Goal: Task Accomplishment & Management: Manage account settings

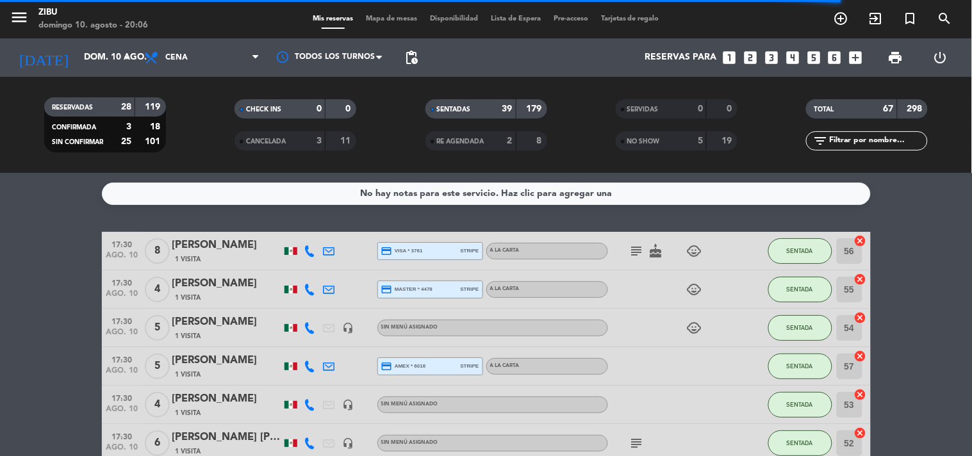
click at [475, 114] on div "SENTADAS" at bounding box center [458, 109] width 59 height 15
click at [848, 146] on input "text" at bounding box center [877, 141] width 99 height 14
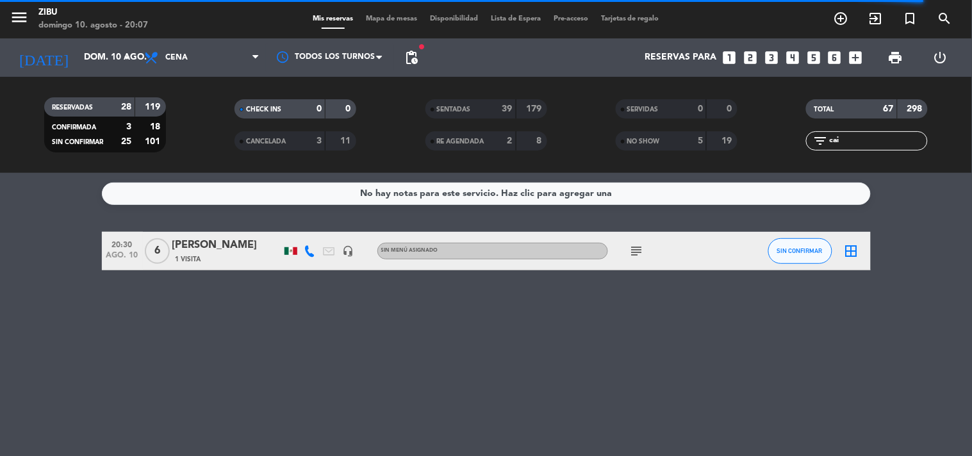
type input "cai"
click at [750, 54] on icon "looks_two" at bounding box center [750, 57] width 17 height 17
click at [748, 60] on icon "looks_two" at bounding box center [750, 57] width 17 height 17
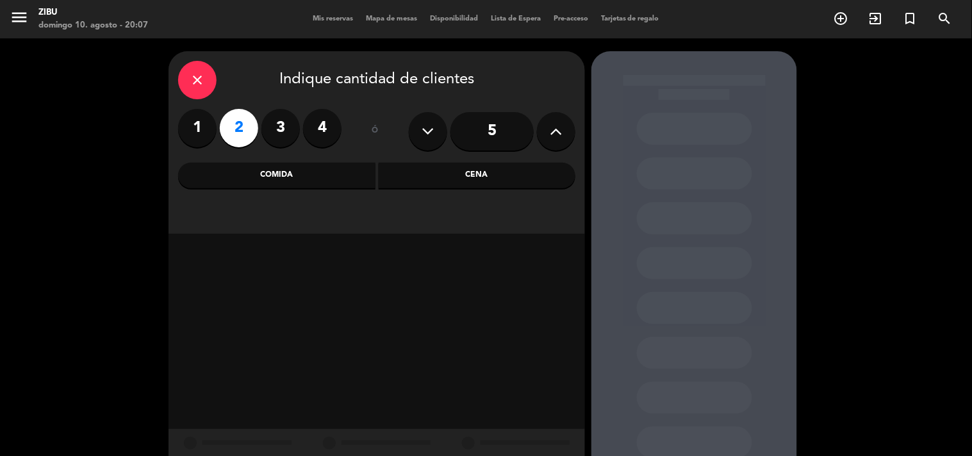
click at [452, 158] on div "close Indique cantidad de clientes 1 2 3 4 ó 5 Comida Cena" at bounding box center [377, 142] width 416 height 183
click at [449, 177] on div "Cena" at bounding box center [477, 176] width 197 height 26
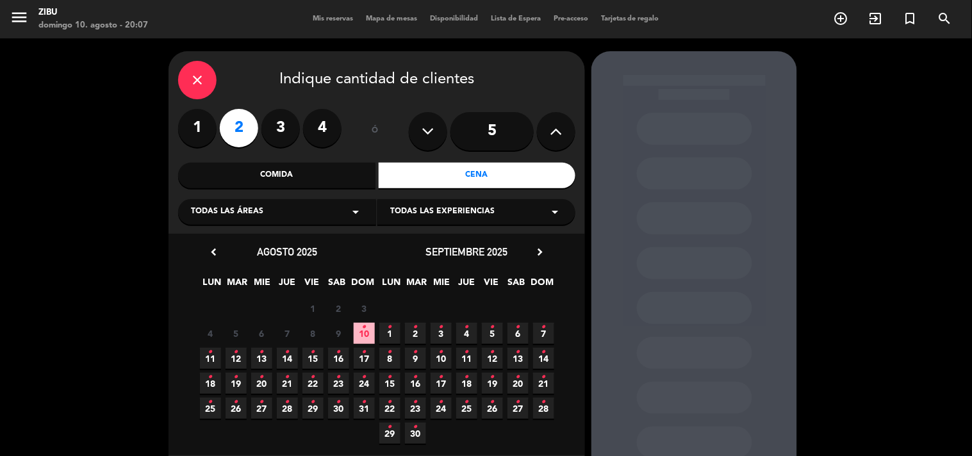
click at [364, 329] on icon "•" at bounding box center [364, 327] width 4 height 21
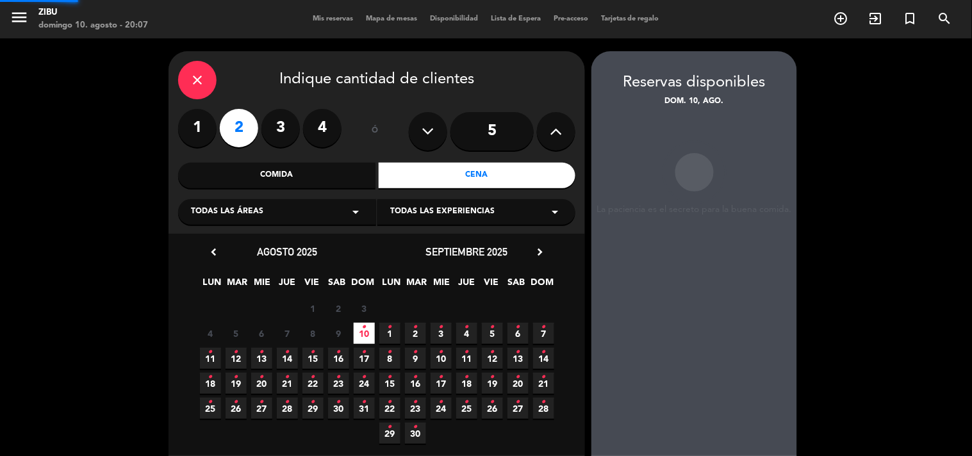
scroll to position [51, 0]
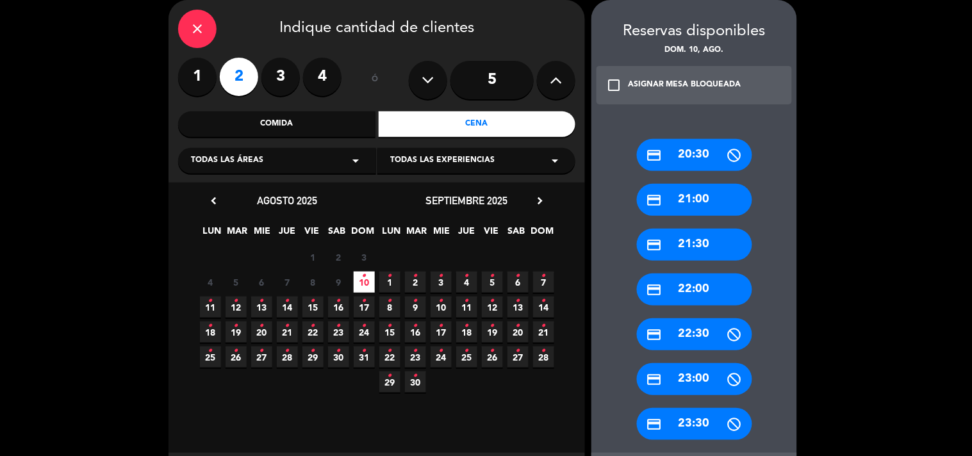
click at [713, 290] on div "credit_card 22:00" at bounding box center [694, 290] width 115 height 32
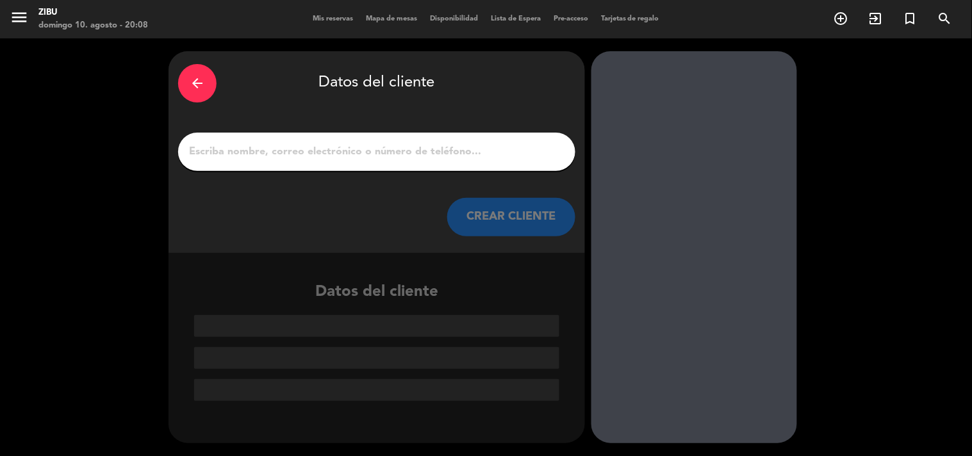
scroll to position [0, 0]
click at [486, 145] on input "1" at bounding box center [377, 152] width 378 height 18
paste input "[PERSON_NAME]"
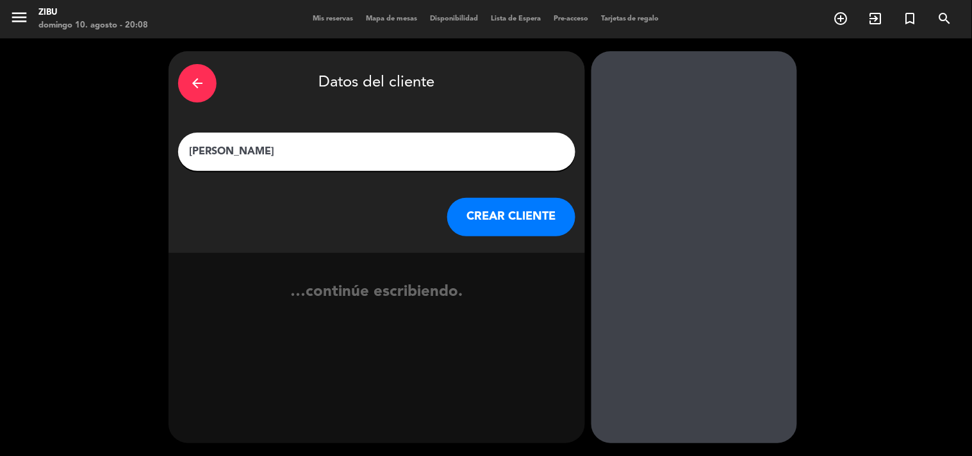
type input "[PERSON_NAME]"
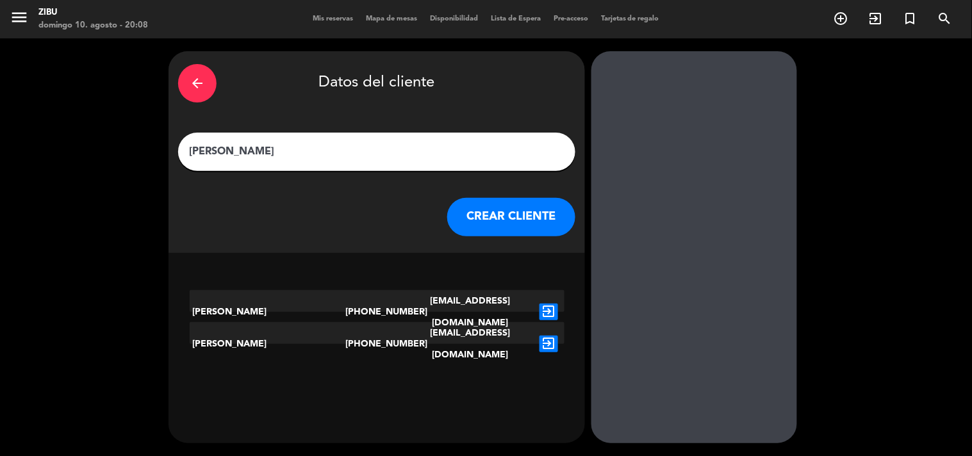
click at [513, 229] on button "CREAR CLIENTE" at bounding box center [511, 217] width 128 height 38
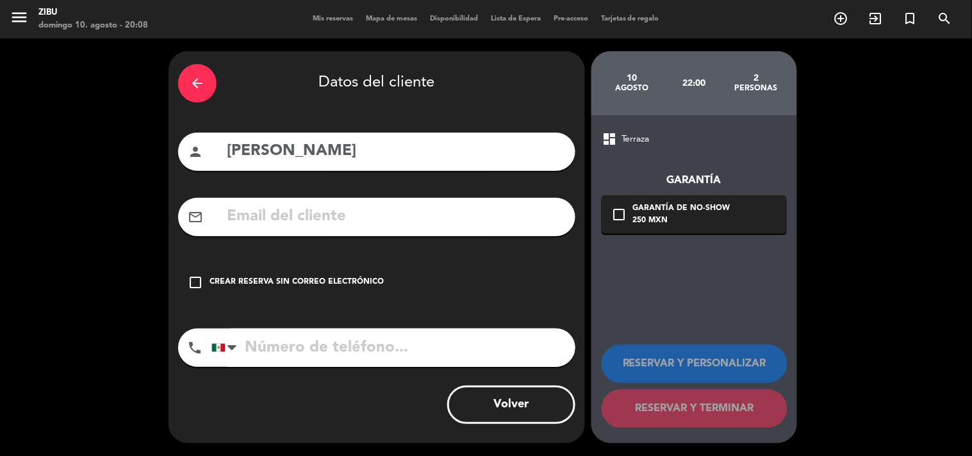
click at [370, 346] on input "tel" at bounding box center [393, 348] width 364 height 38
paste input "55 2077 7722"
type input "55 2077 7722"
click at [299, 289] on div "check_box_outline_blank Crear reserva sin correo electrónico" at bounding box center [376, 282] width 397 height 38
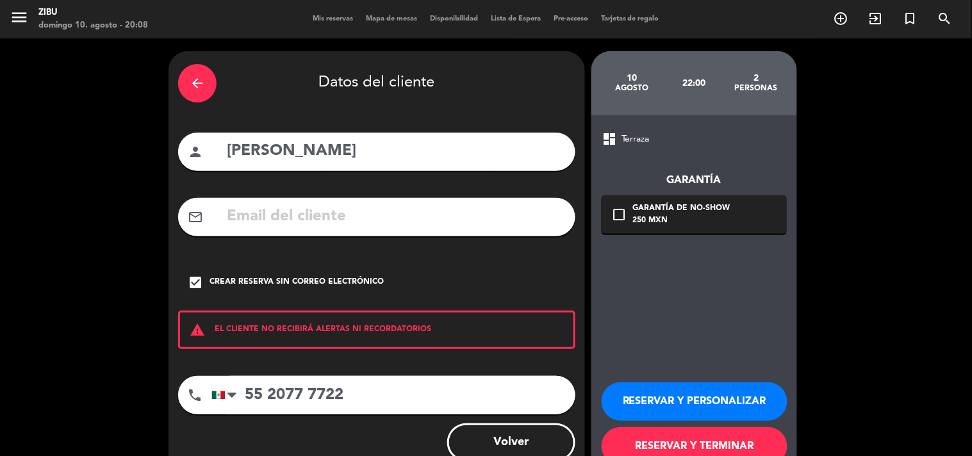
click at [683, 444] on button "RESERVAR Y TERMINAR" at bounding box center [695, 446] width 186 height 38
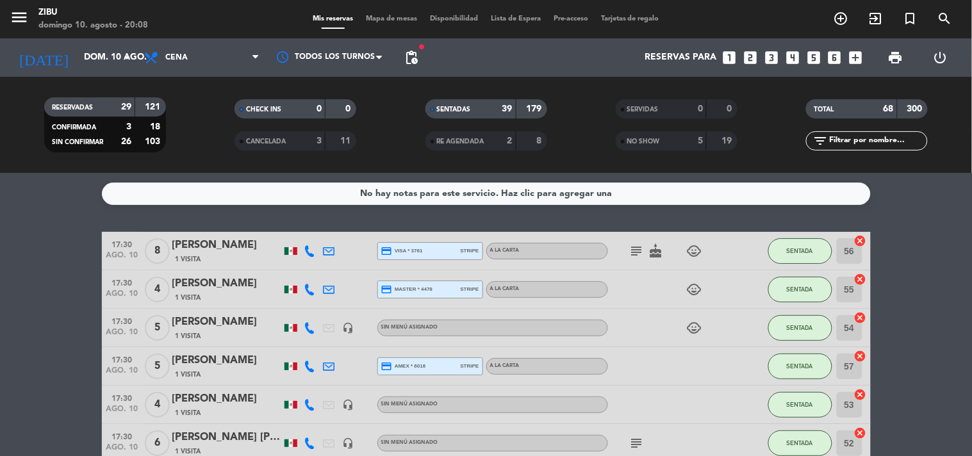
click at [900, 137] on input "text" at bounding box center [877, 141] width 99 height 14
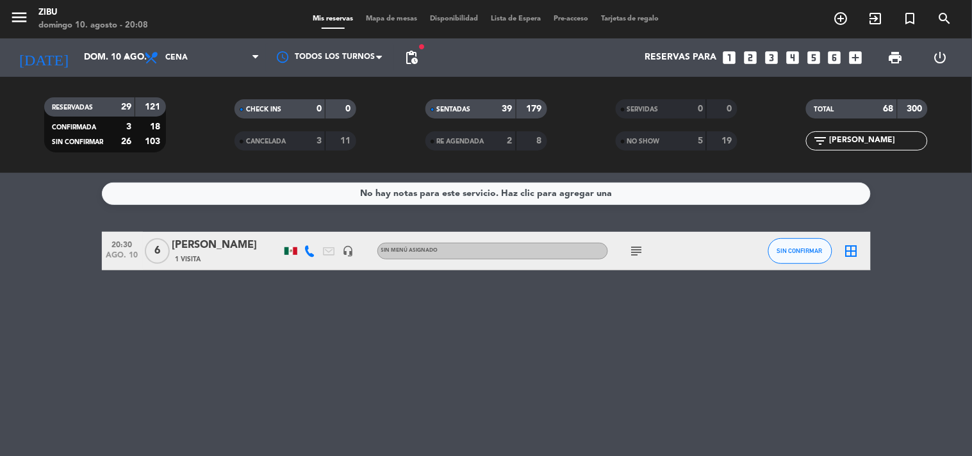
type input "[PERSON_NAME]"
click at [233, 254] on div "1 Visita" at bounding box center [226, 259] width 109 height 11
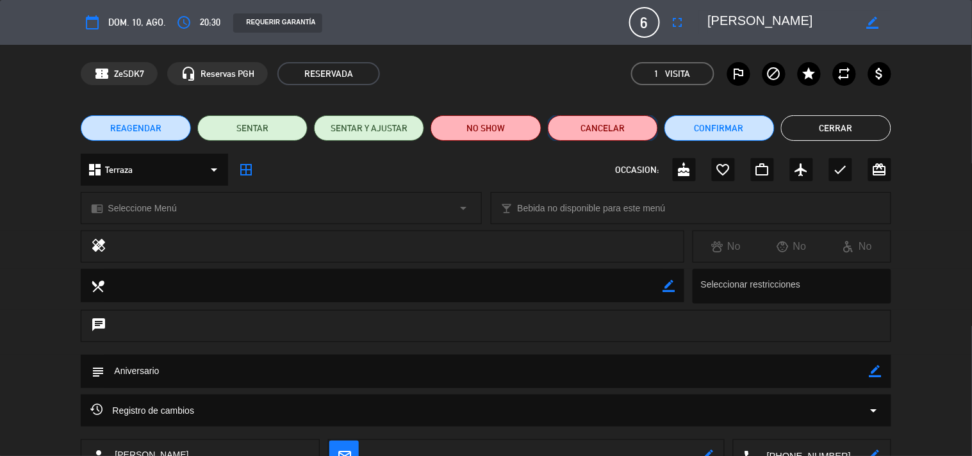
click at [575, 129] on button "Cancelar" at bounding box center [603, 128] width 110 height 26
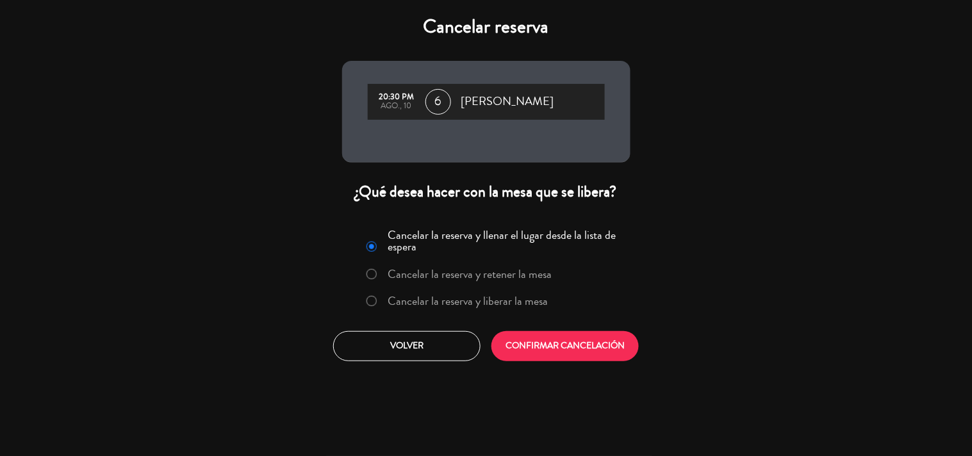
click at [475, 290] on label "Cancelar la reserva y liberar la mesa" at bounding box center [457, 301] width 195 height 23
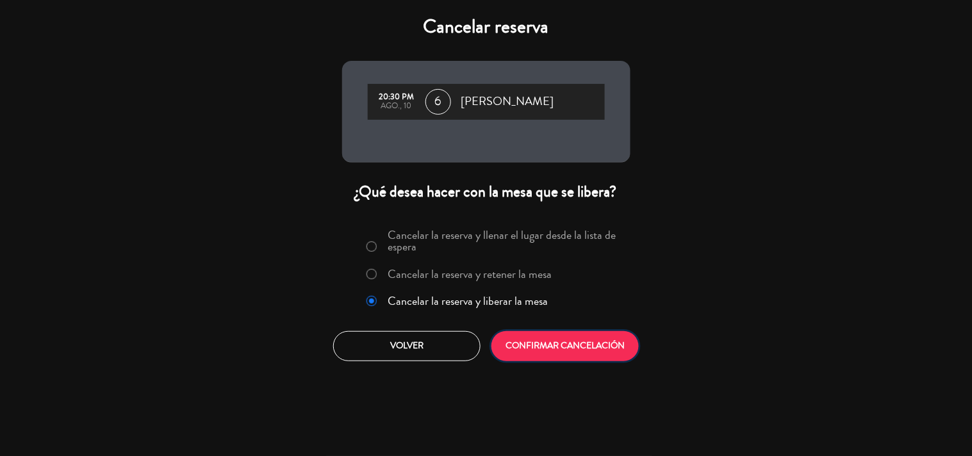
click at [534, 341] on button "CONFIRMAR CANCELACIÓN" at bounding box center [564, 346] width 147 height 30
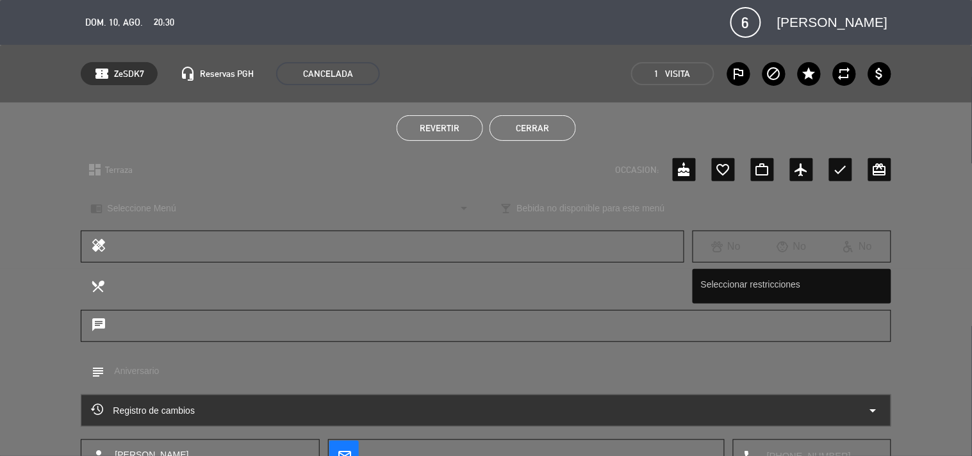
click at [537, 135] on button "Cerrar" at bounding box center [533, 128] width 87 height 26
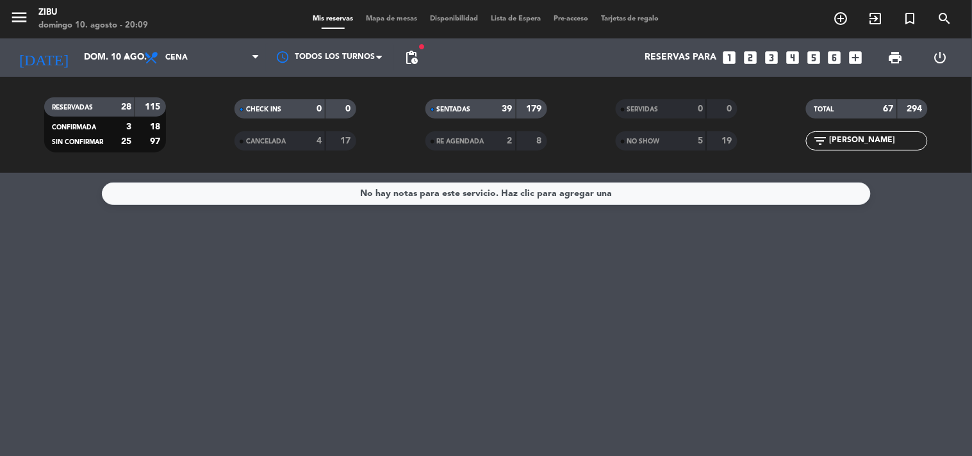
drag, startPoint x: 873, startPoint y: 143, endPoint x: 743, endPoint y: 155, distance: 130.0
click at [743, 155] on div "RESERVADAS 28 115 CONFIRMADA 3 18 SIN CONFIRMAR 25 97 CHECK INS 0 0 CANCELADA 4…" at bounding box center [486, 125] width 972 height 70
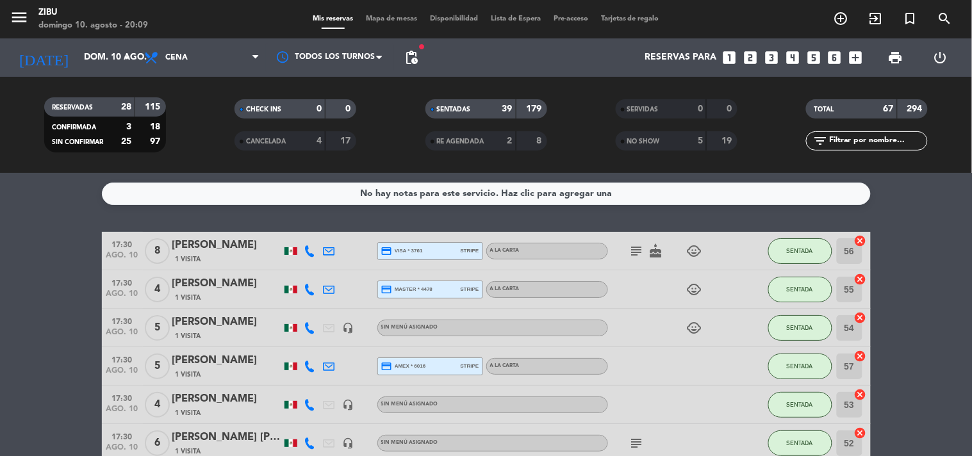
click at [447, 109] on span "SENTADAS" at bounding box center [454, 109] width 34 height 6
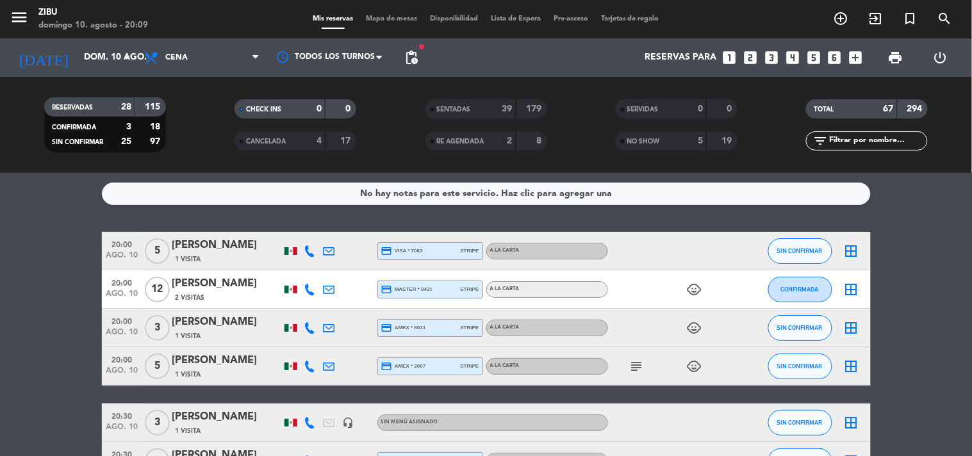
click at [84, 195] on service-notes "No hay notas para este servicio. Haz clic para agregar una" at bounding box center [486, 194] width 972 height 22
click at [892, 56] on span "print" at bounding box center [895, 57] width 15 height 15
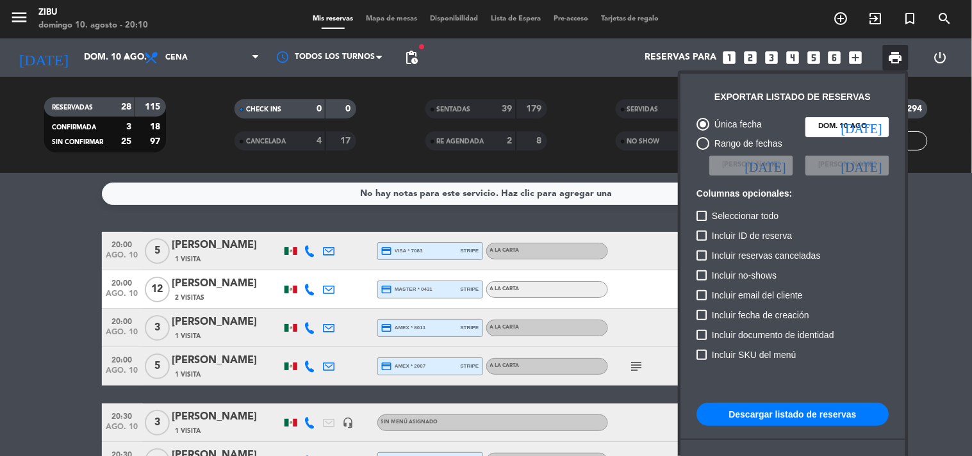
click at [834, 266] on div "Incluir reservas canceladas" at bounding box center [793, 258] width 192 height 20
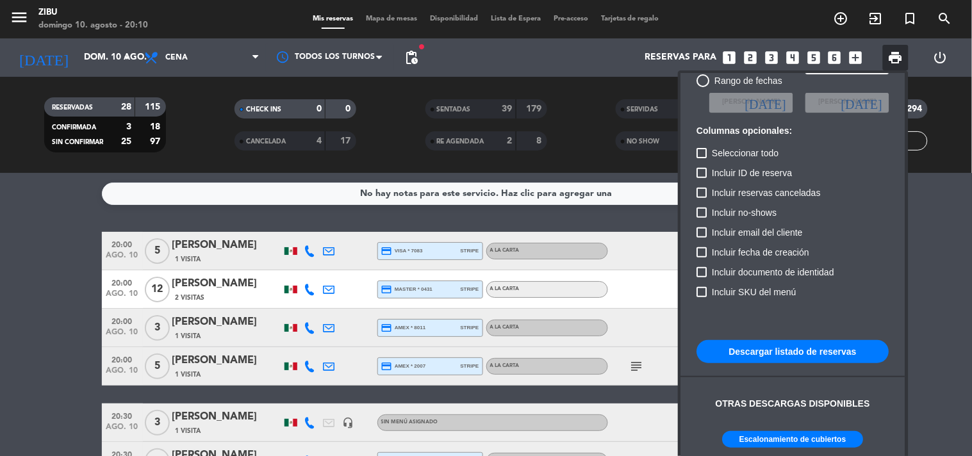
scroll to position [78, 0]
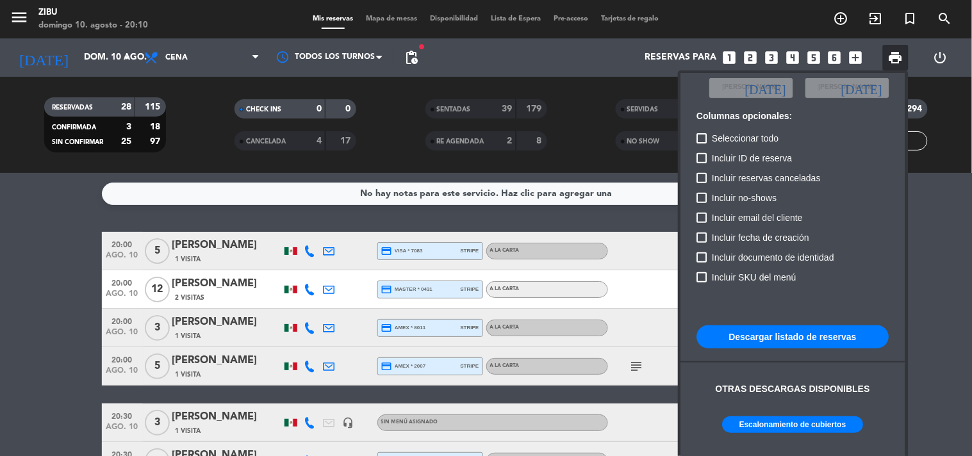
click at [798, 424] on button "Escalonamiento de cubiertos" at bounding box center [793, 424] width 141 height 17
click at [37, 350] on div at bounding box center [486, 228] width 972 height 456
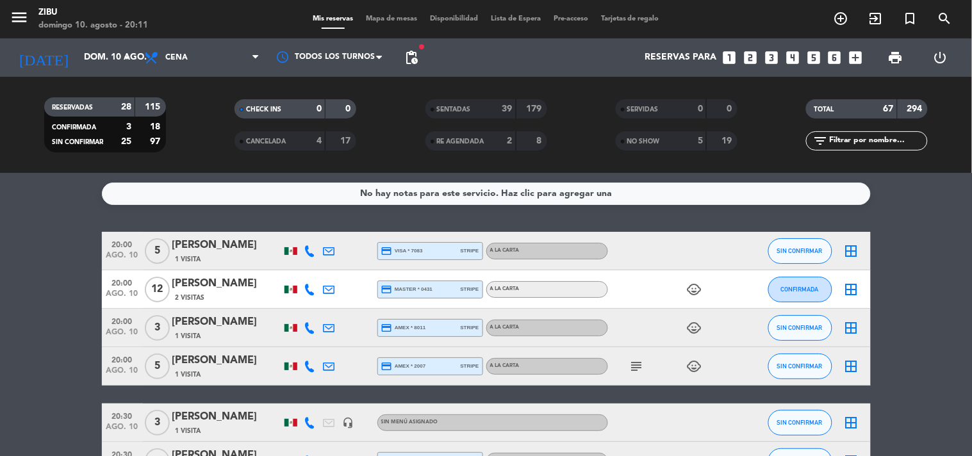
click at [312, 284] on icon at bounding box center [310, 290] width 12 height 12
click at [135, 251] on span "ago. 10" at bounding box center [122, 258] width 32 height 15
click at [115, 293] on span "ago. 10" at bounding box center [122, 297] width 32 height 15
click at [113, 350] on div "20:00 [DATE]" at bounding box center [122, 366] width 41 height 38
click at [119, 370] on span "ago. 10" at bounding box center [122, 374] width 32 height 15
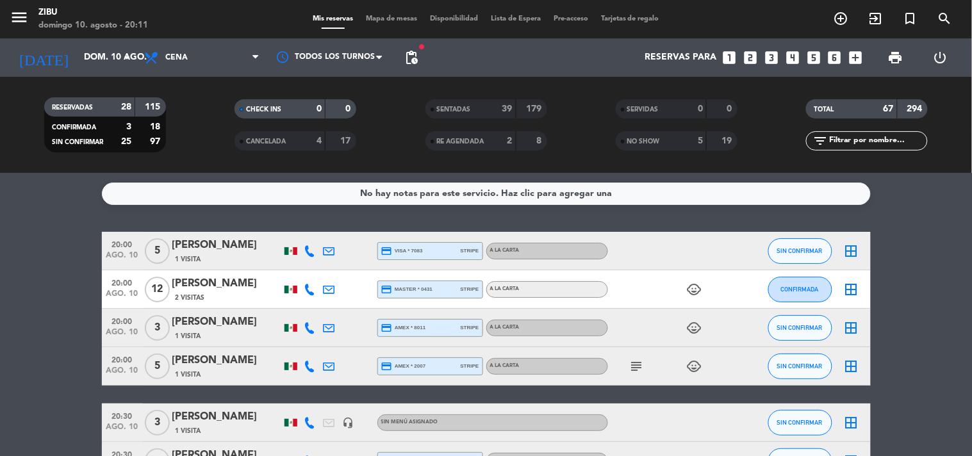
click at [115, 354] on span "20:00" at bounding box center [122, 359] width 32 height 15
click at [311, 287] on icon at bounding box center [310, 290] width 12 height 12
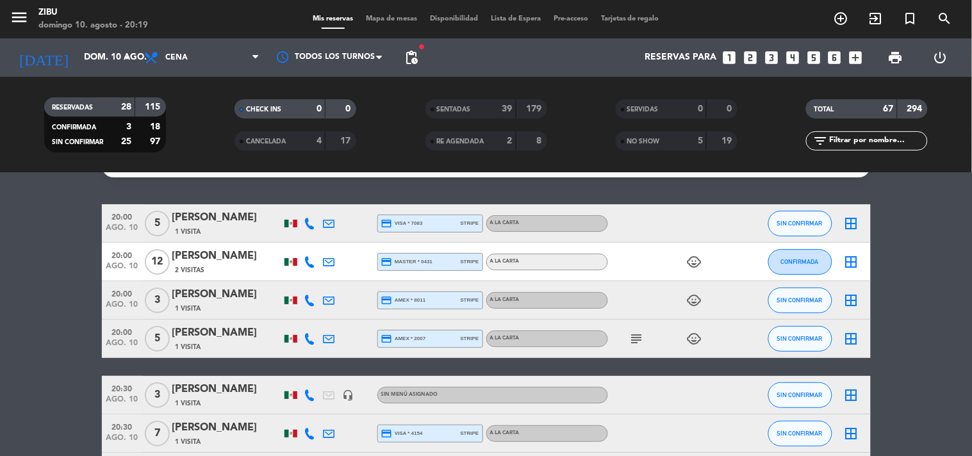
scroll to position [28, 0]
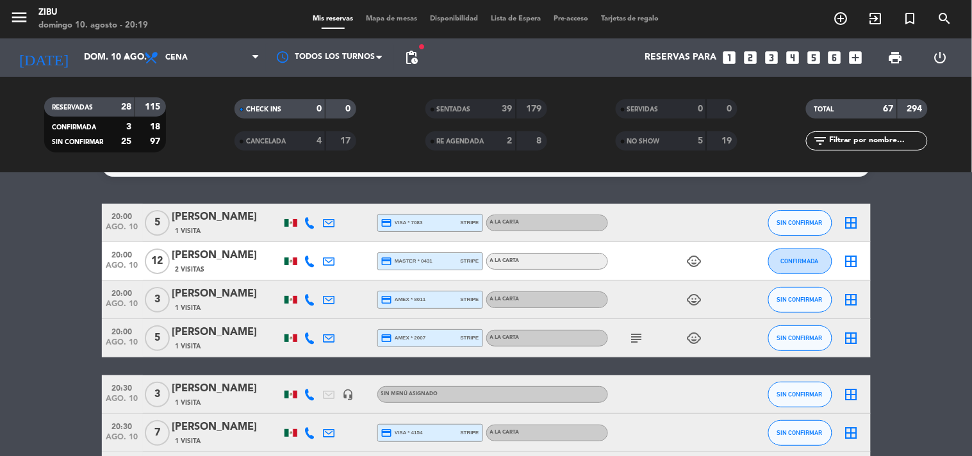
click at [638, 331] on icon "subject" at bounding box center [636, 338] width 15 height 15
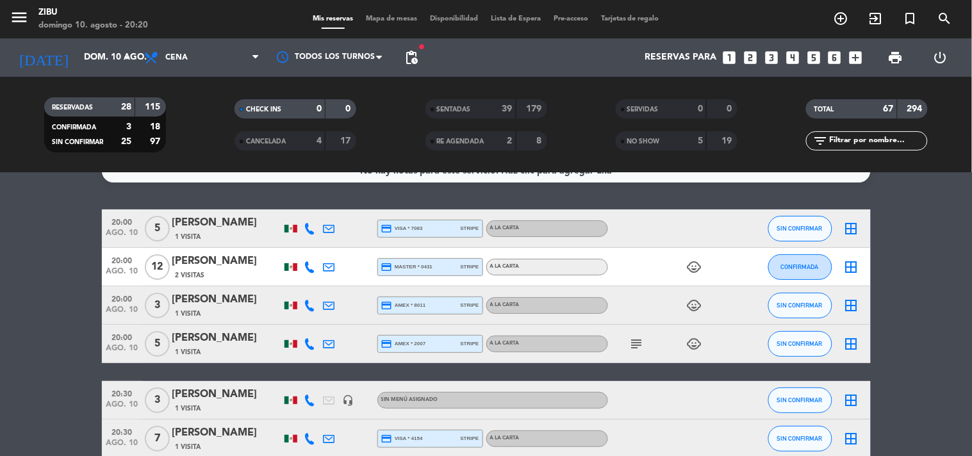
scroll to position [0, 0]
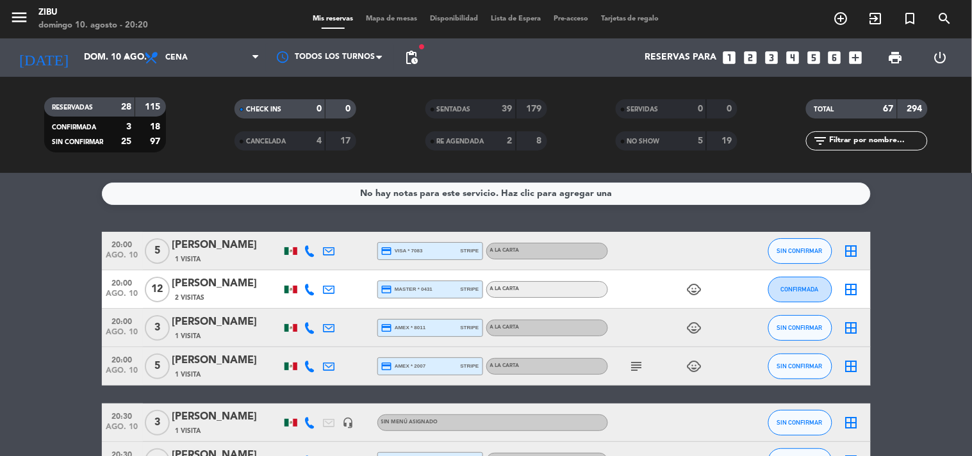
click at [635, 363] on icon "subject" at bounding box center [636, 366] width 15 height 15
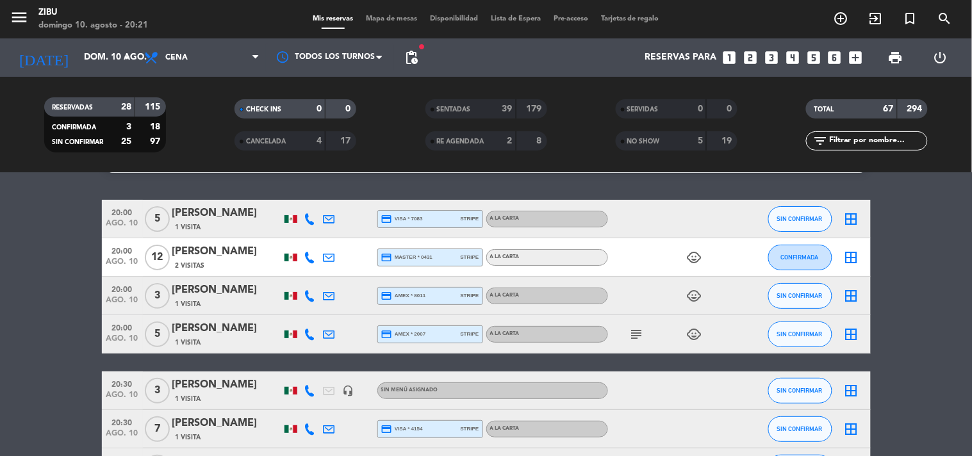
scroll to position [28, 0]
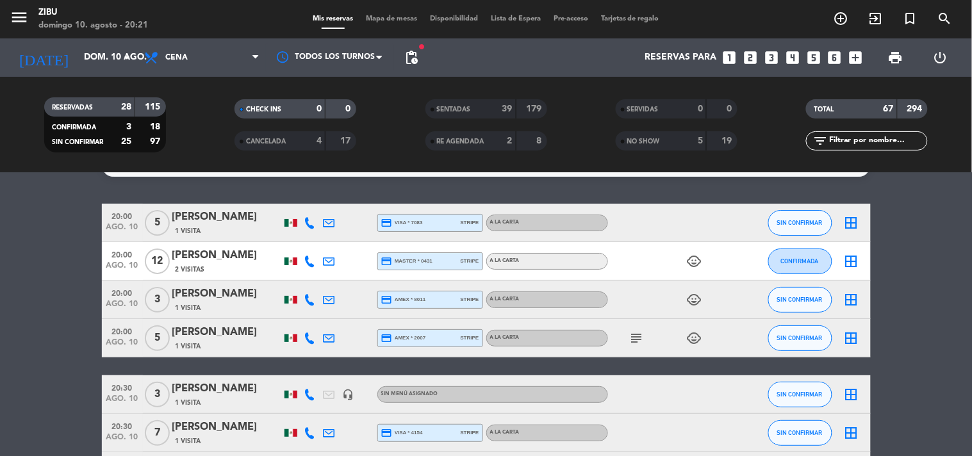
click at [125, 220] on span "20:00" at bounding box center [122, 215] width 32 height 15
click at [130, 270] on span "ago. 10" at bounding box center [122, 268] width 32 height 15
click at [129, 302] on span "ago. 10" at bounding box center [122, 307] width 32 height 15
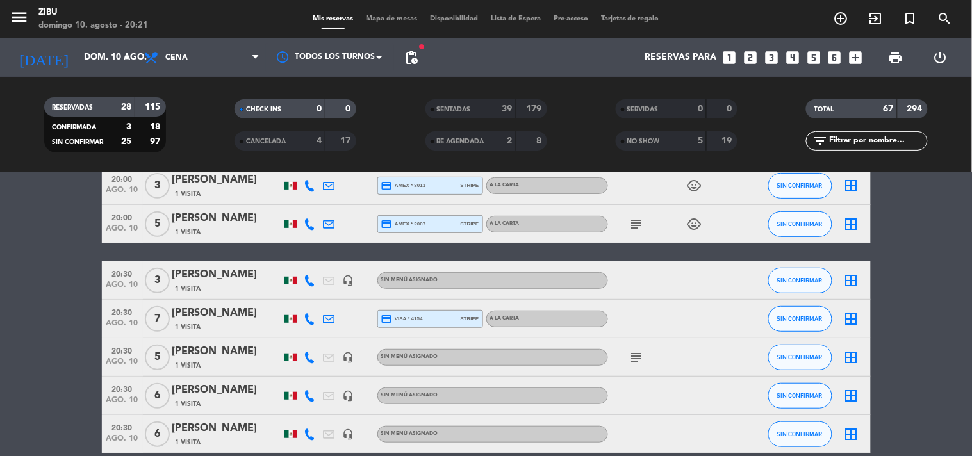
scroll to position [170, 0]
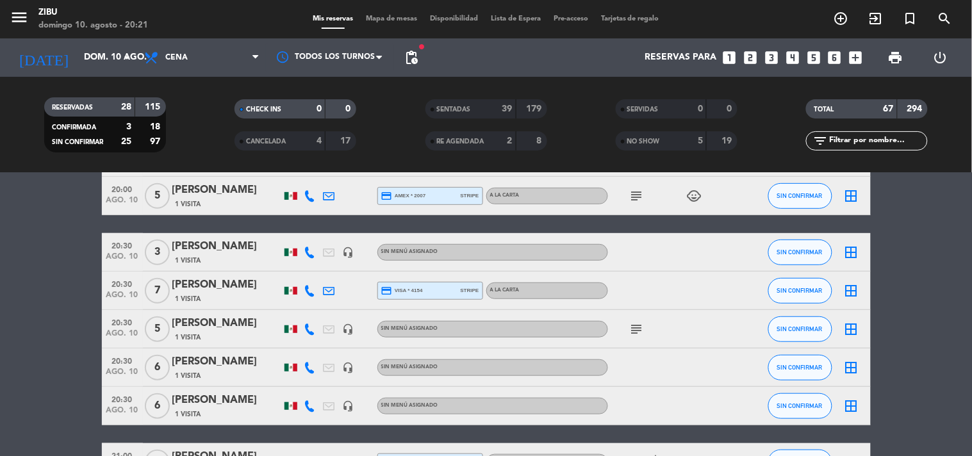
click at [131, 246] on span "20:30" at bounding box center [122, 245] width 32 height 15
click at [126, 292] on span "ago. 10" at bounding box center [122, 298] width 32 height 15
click at [110, 324] on span "20:30" at bounding box center [122, 322] width 32 height 15
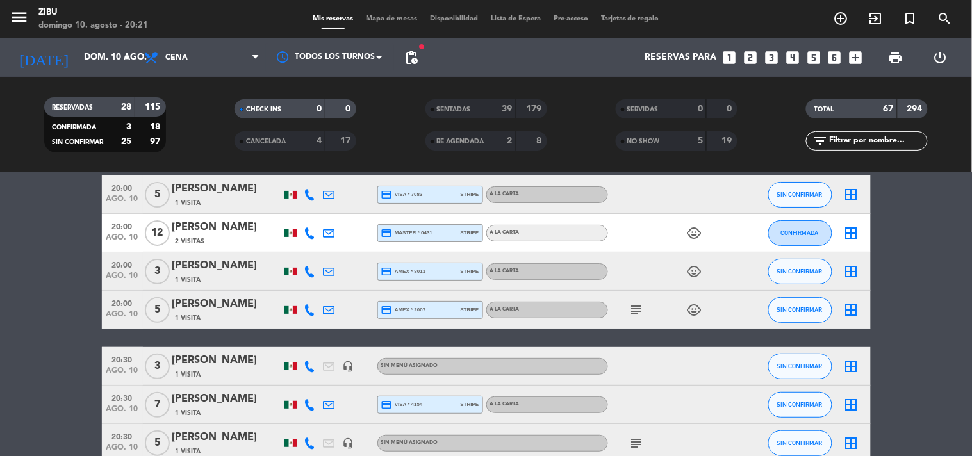
scroll to position [28, 0]
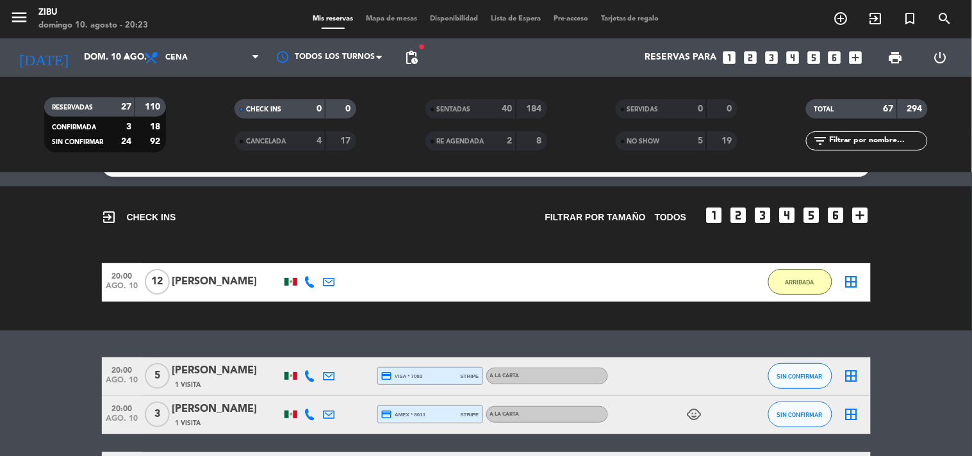
click at [8, 293] on bookings-row "20:00 [DATE] [PERSON_NAME] 1:01 H / 4:25 H sms ARRIBADA border_all" at bounding box center [486, 282] width 972 height 38
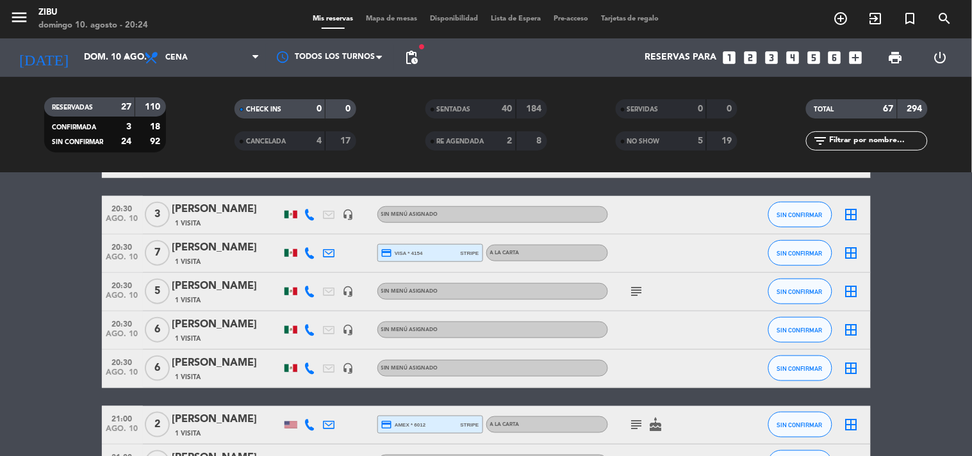
scroll to position [256, 0]
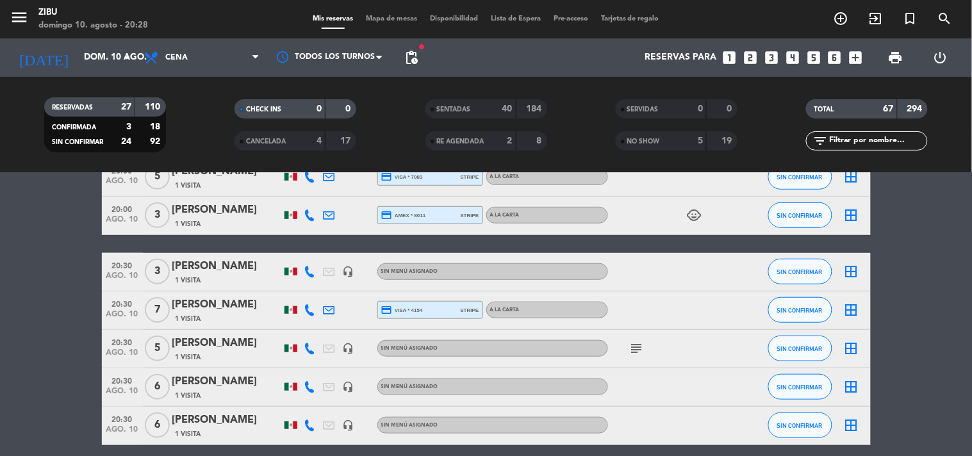
scroll to position [74, 0]
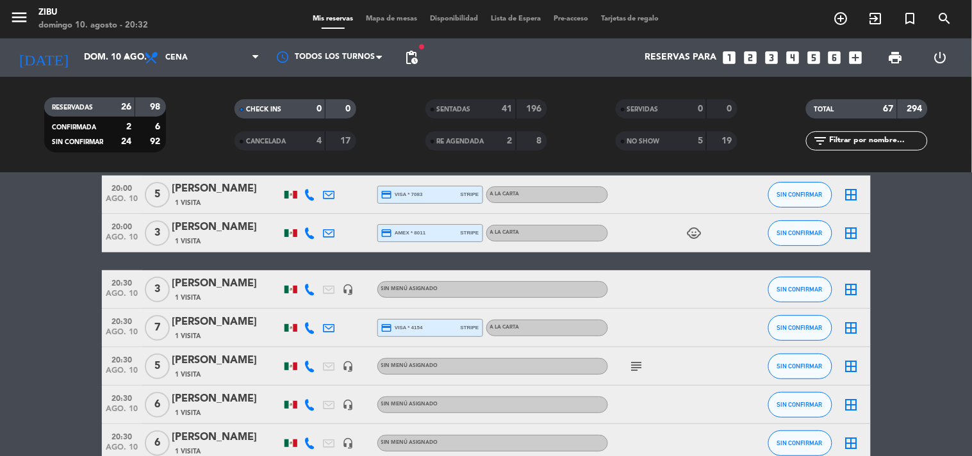
scroll to position [85, 0]
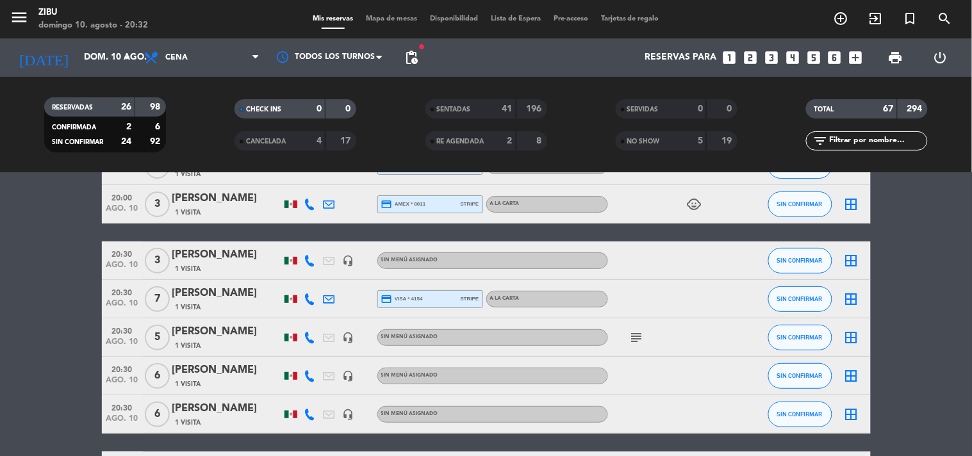
click at [129, 412] on span "20:30" at bounding box center [122, 407] width 32 height 15
click at [104, 375] on div "20:30 [DATE]" at bounding box center [122, 376] width 41 height 38
click at [114, 254] on span "20:30" at bounding box center [122, 253] width 32 height 15
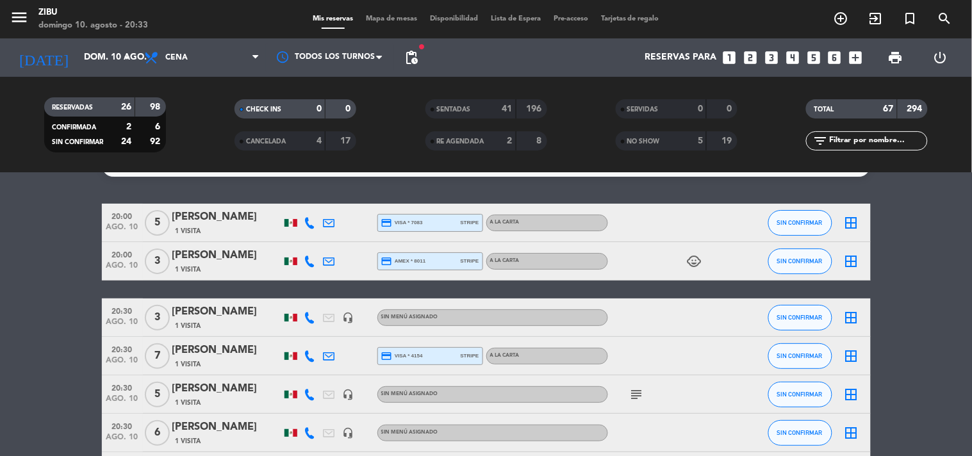
scroll to position [56, 0]
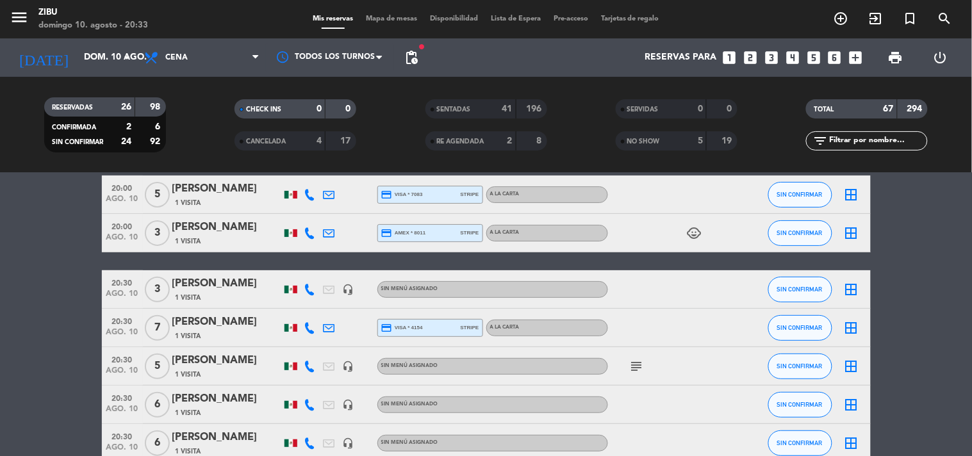
click at [126, 329] on span "ago. 10" at bounding box center [122, 335] width 32 height 15
click at [125, 374] on span "ago. 10" at bounding box center [122, 374] width 32 height 15
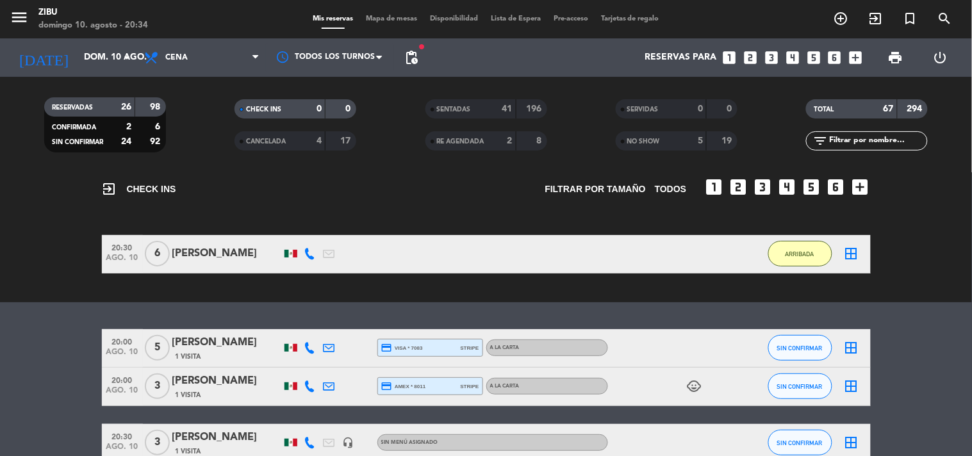
click at [837, 144] on input "text" at bounding box center [877, 141] width 99 height 14
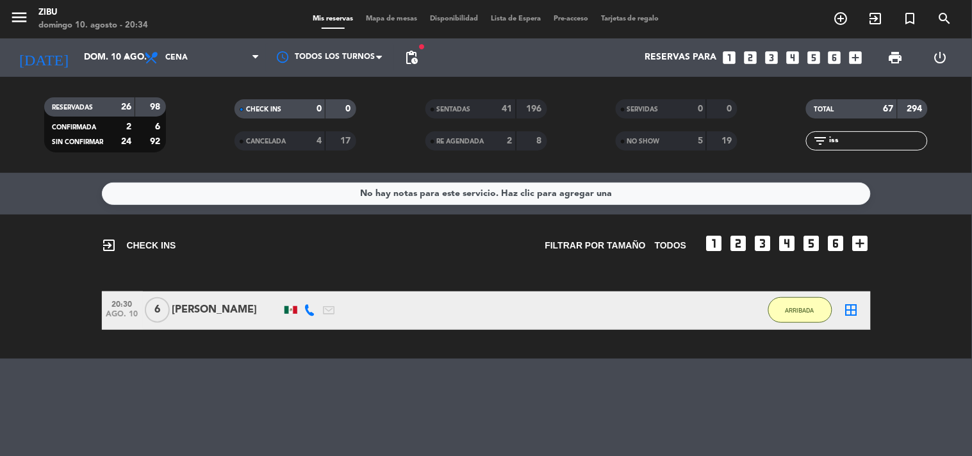
scroll to position [0, 0]
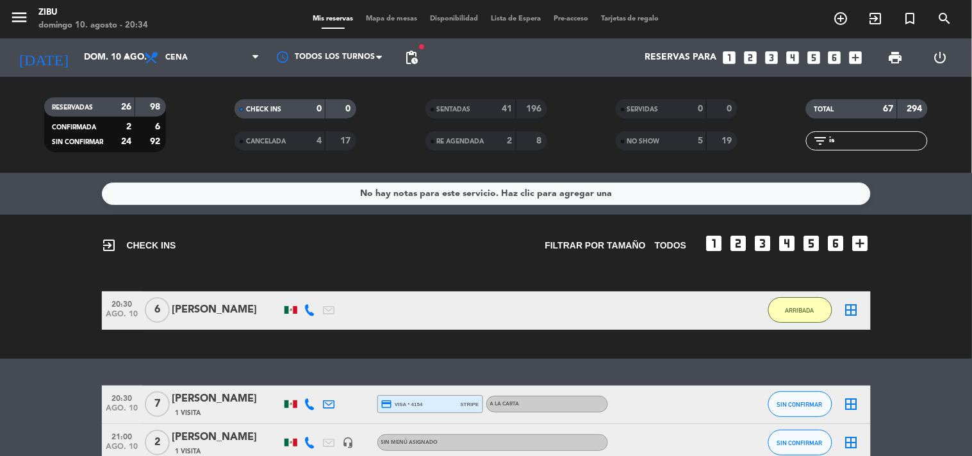
type input "i"
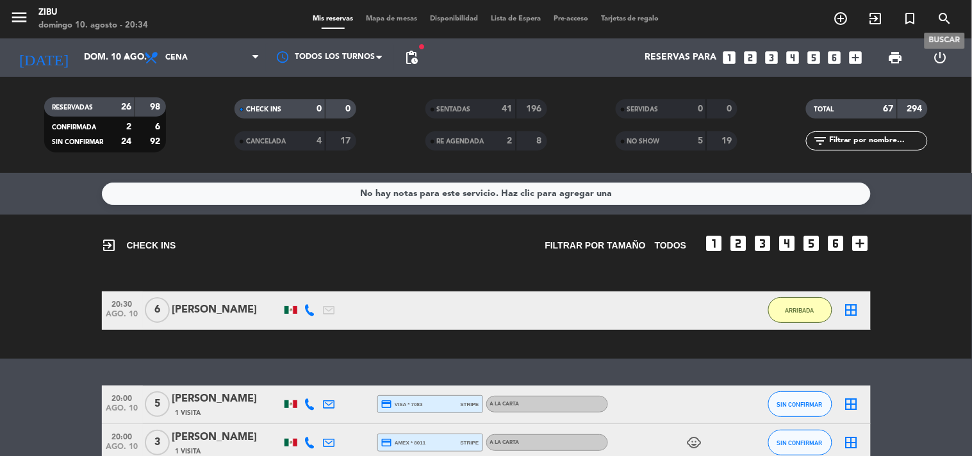
click at [955, 17] on span "search" at bounding box center [945, 19] width 35 height 22
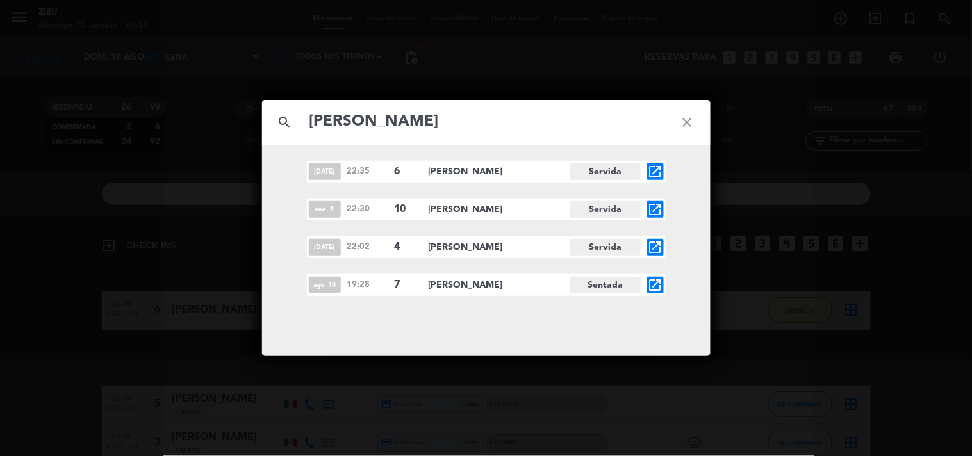
type input "[PERSON_NAME]"
click at [651, 286] on icon "open_in_new" at bounding box center [655, 284] width 15 height 15
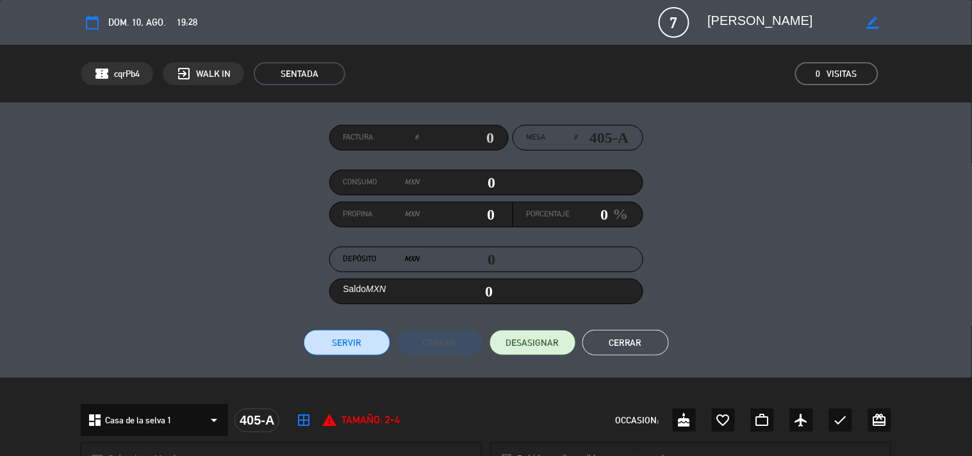
click at [865, 19] on div "border_color" at bounding box center [872, 22] width 37 height 23
click at [869, 22] on icon "border_color" at bounding box center [872, 23] width 12 height 12
click at [752, 26] on textarea at bounding box center [781, 22] width 147 height 23
type textarea "[PERSON_NAME]"
click at [870, 28] on icon at bounding box center [872, 23] width 12 height 12
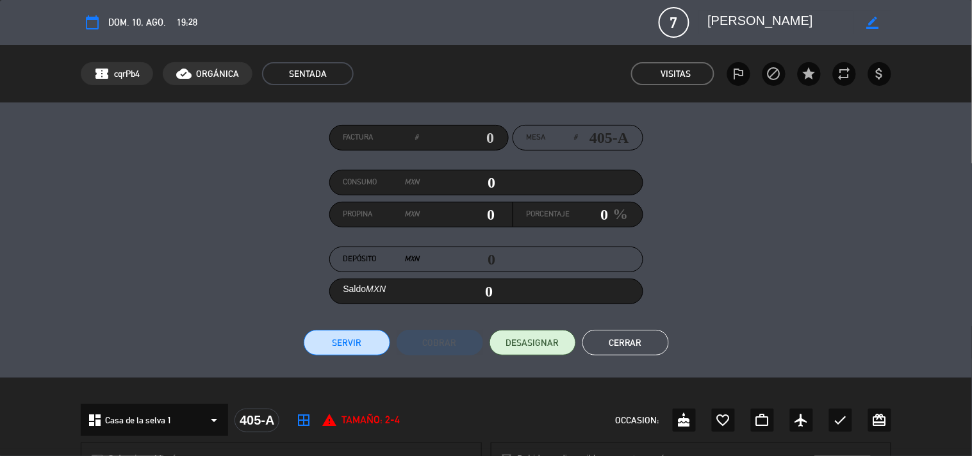
click at [644, 348] on button "Cerrar" at bounding box center [625, 343] width 87 height 26
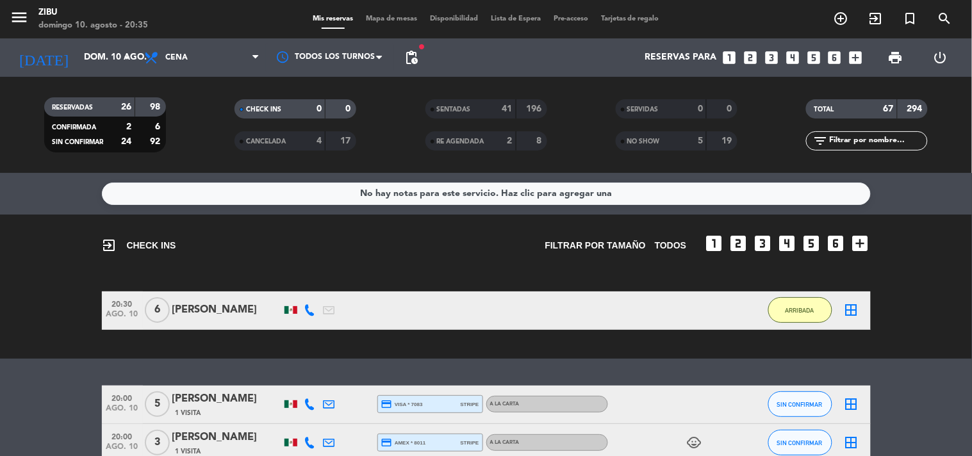
click at [50, 279] on div "exit_to_app CHECK INS Filtrar por tamaño TODOS looks_one looks_two looks_3 look…" at bounding box center [486, 287] width 972 height 144
click at [397, 264] on div "exit_to_app CHECK INS Filtrar por tamaño TODOS looks_one looks_two looks_3 look…" at bounding box center [486, 240] width 769 height 50
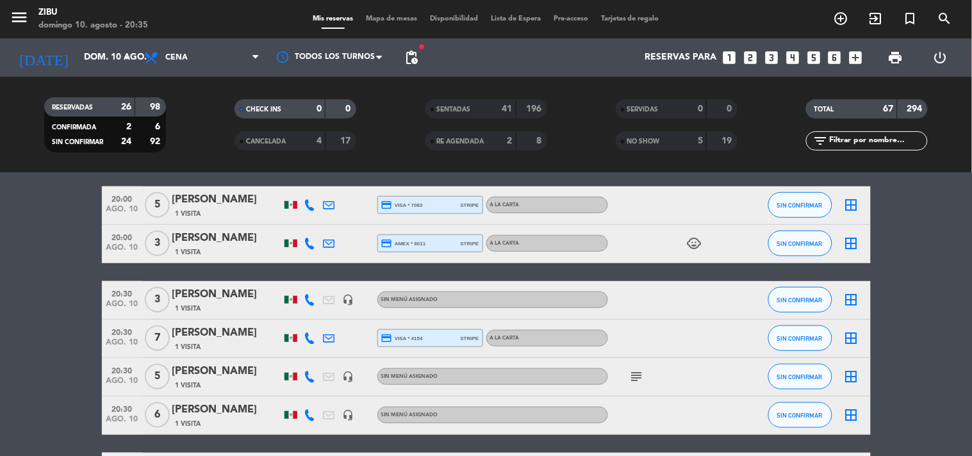
scroll to position [170, 0]
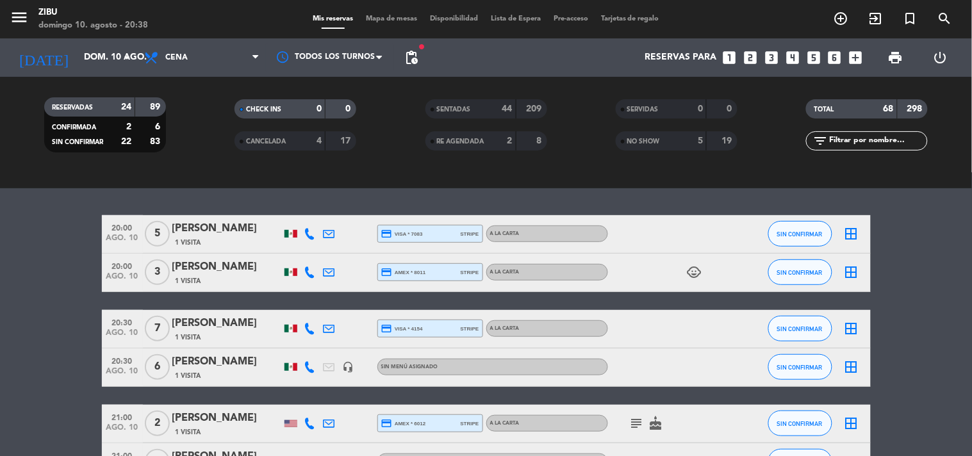
click at [789, 55] on icon "looks_4" at bounding box center [792, 57] width 17 height 17
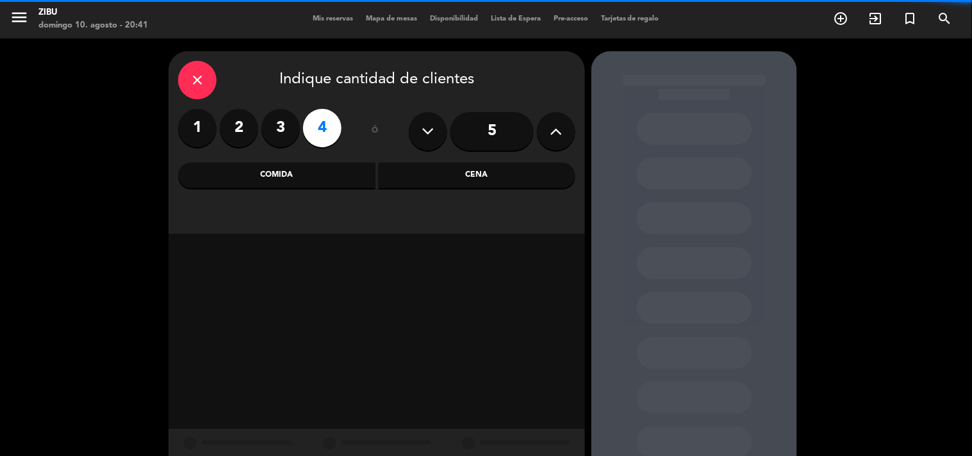
click at [456, 174] on div "Cena" at bounding box center [477, 176] width 197 height 26
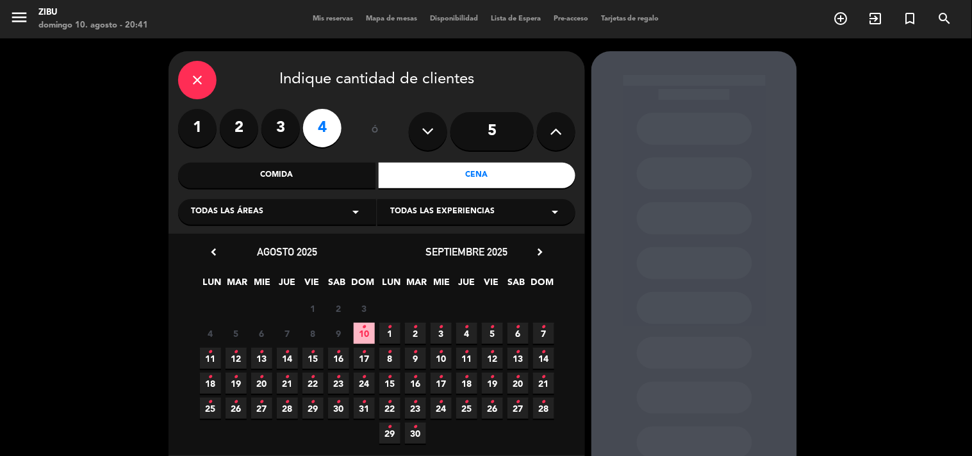
click at [367, 321] on div "4 5 6 7 8 9 10 •" at bounding box center [286, 333] width 179 height 25
click at [362, 334] on icon "•" at bounding box center [364, 327] width 4 height 21
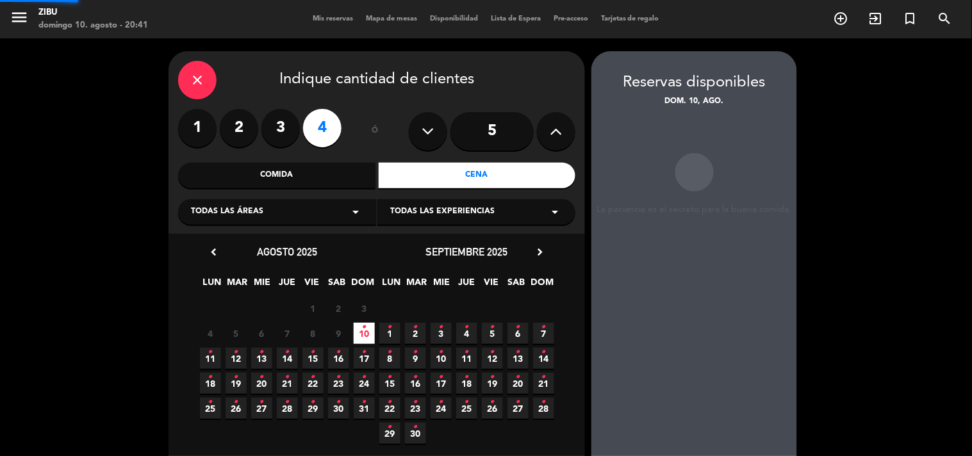
scroll to position [51, 0]
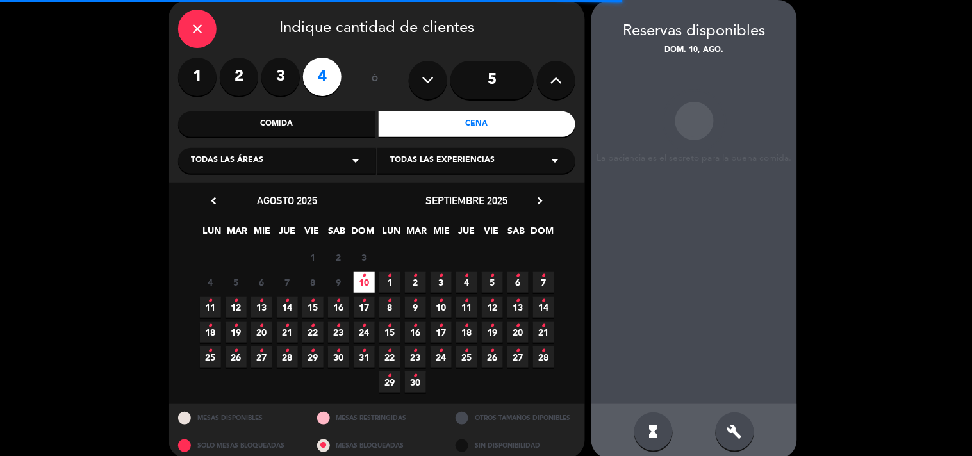
click at [879, 277] on div "close Indique cantidad de clientes 1 2 3 4 ó 5 Comida Cena Todas las áreas arro…" at bounding box center [486, 229] width 972 height 485
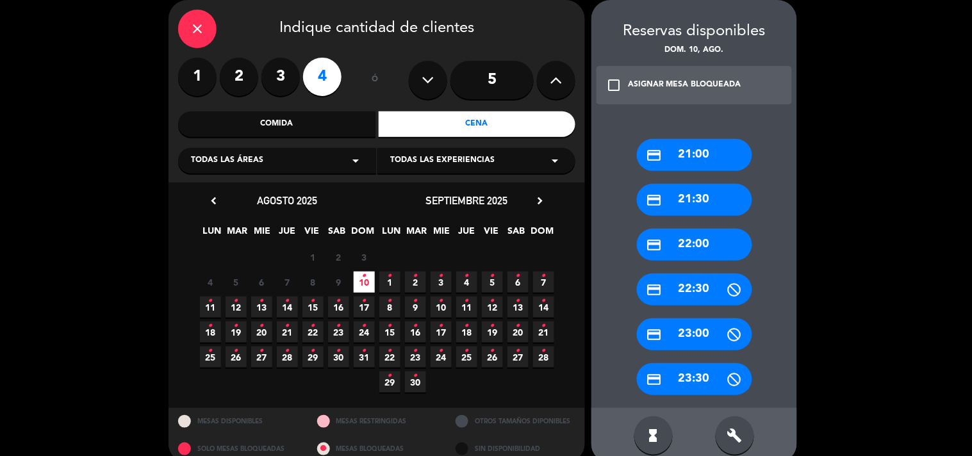
click at [727, 188] on div "credit_card 21:30" at bounding box center [694, 200] width 115 height 32
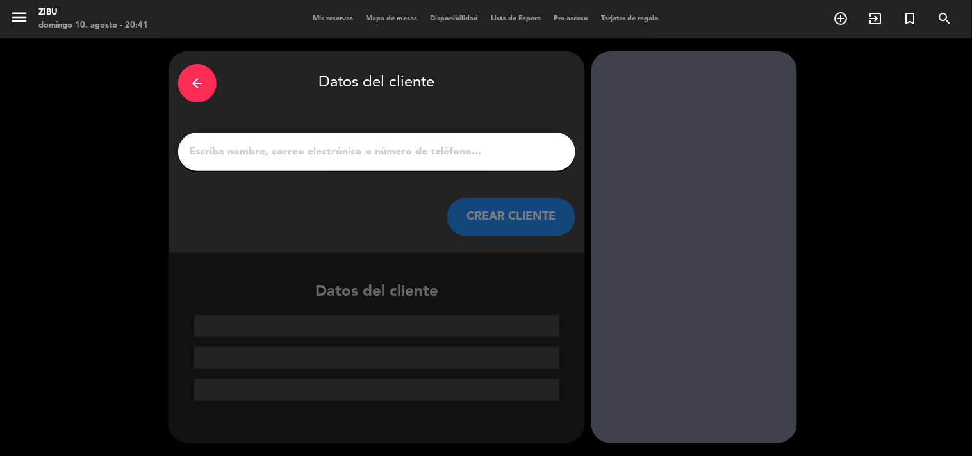
scroll to position [0, 0]
click at [511, 151] on input "1" at bounding box center [377, 152] width 378 height 18
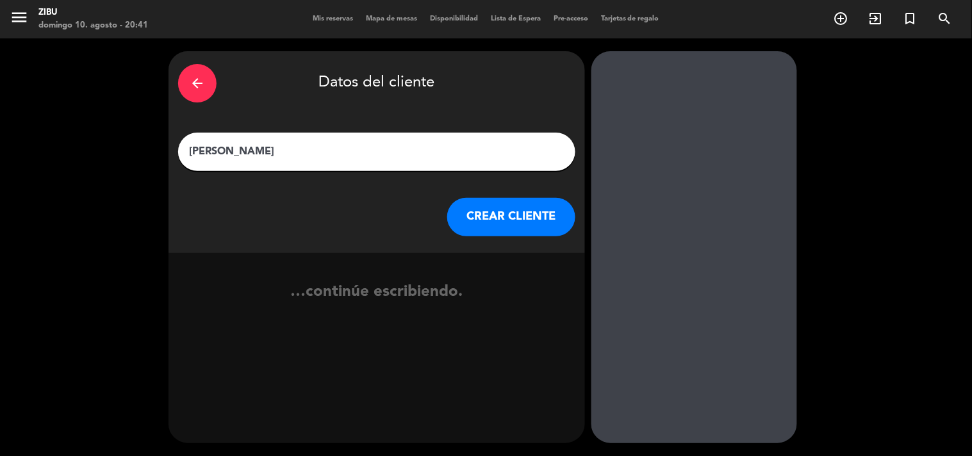
type input "[PERSON_NAME]"
click at [491, 227] on button "CREAR CLIENTE" at bounding box center [511, 217] width 128 height 38
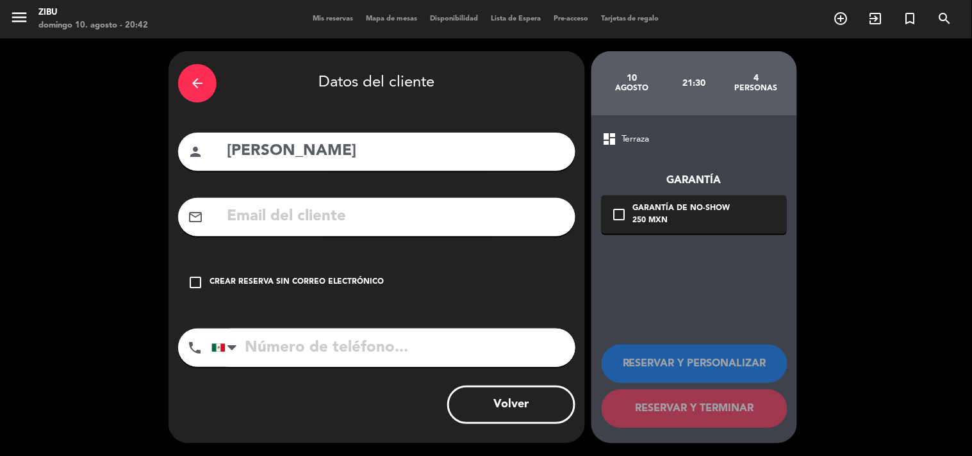
click at [304, 279] on div "Crear reserva sin correo electrónico" at bounding box center [297, 282] width 174 height 13
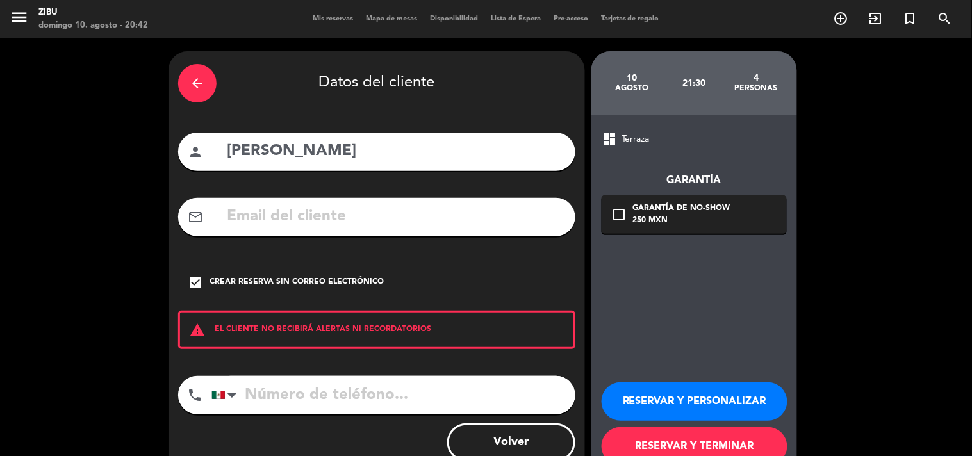
click at [299, 393] on input "tel" at bounding box center [393, 395] width 364 height 38
click at [90, 286] on div "arrow_back Datos del cliente person [PERSON_NAME] mail_outline check_box Crear …" at bounding box center [486, 266] width 972 height 456
click at [282, 399] on input "tel" at bounding box center [393, 395] width 364 height 38
type input "7773706600"
click at [739, 443] on button "RESERVAR Y TERMINAR" at bounding box center [695, 446] width 186 height 38
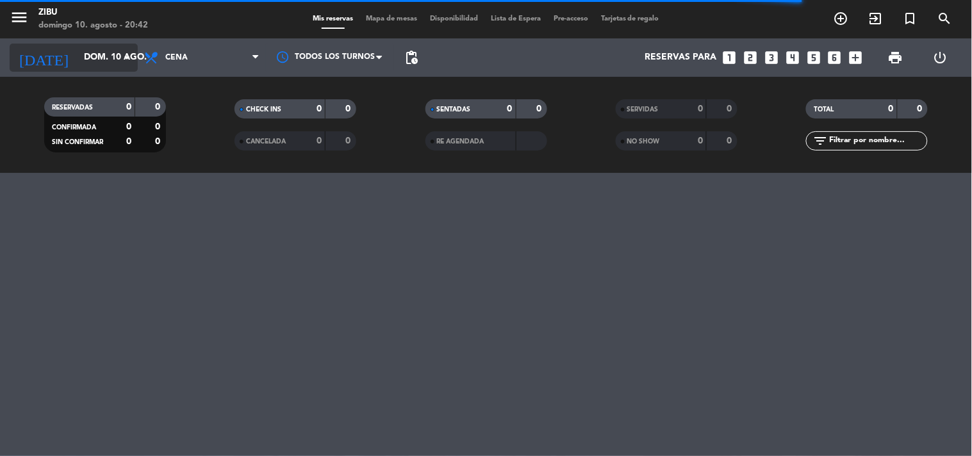
click at [101, 65] on input "dom. 10 ago." at bounding box center [139, 57] width 122 height 23
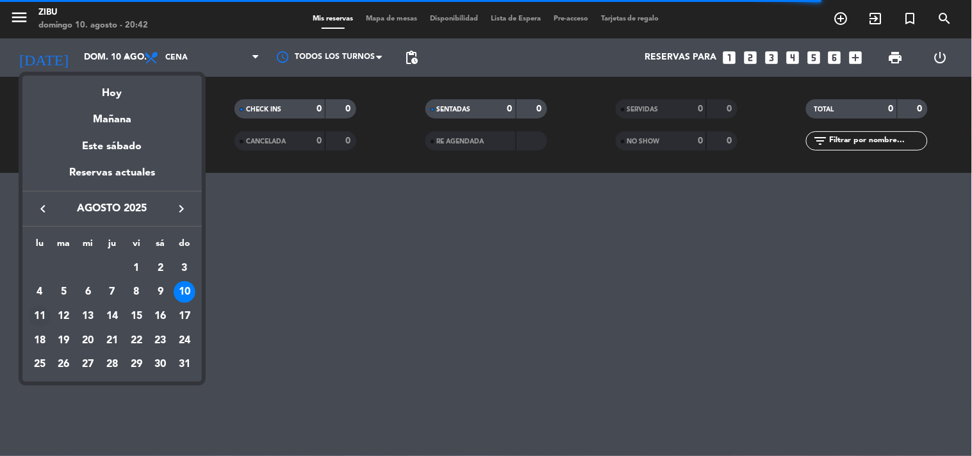
click at [45, 309] on div "11" at bounding box center [40, 317] width 22 height 22
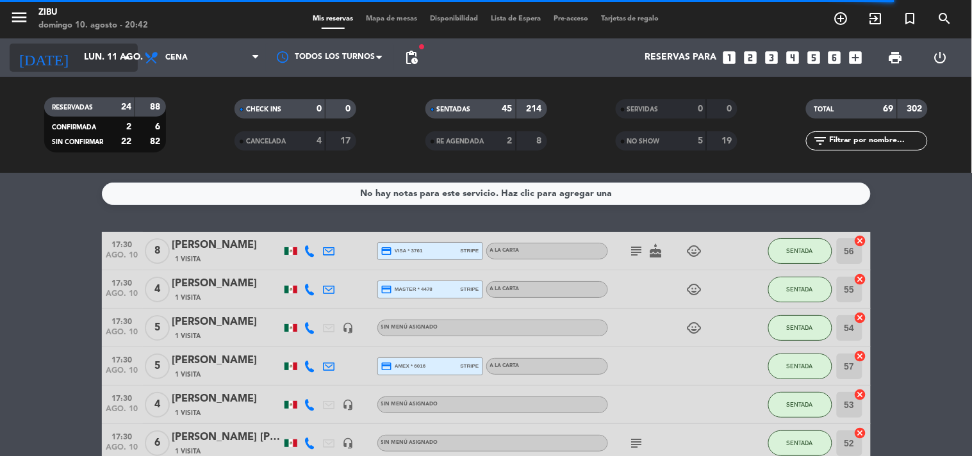
click at [78, 67] on input "lun. 11 ago." at bounding box center [139, 57] width 122 height 23
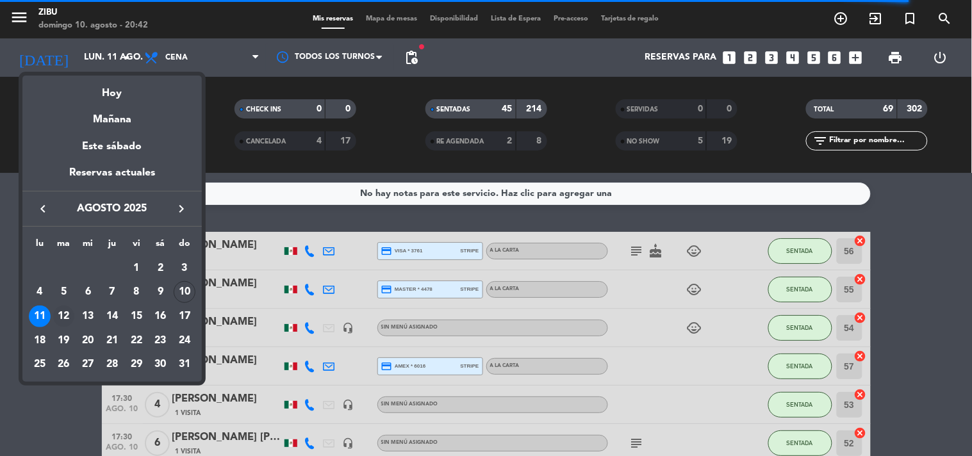
click at [67, 317] on div "12" at bounding box center [64, 317] width 22 height 22
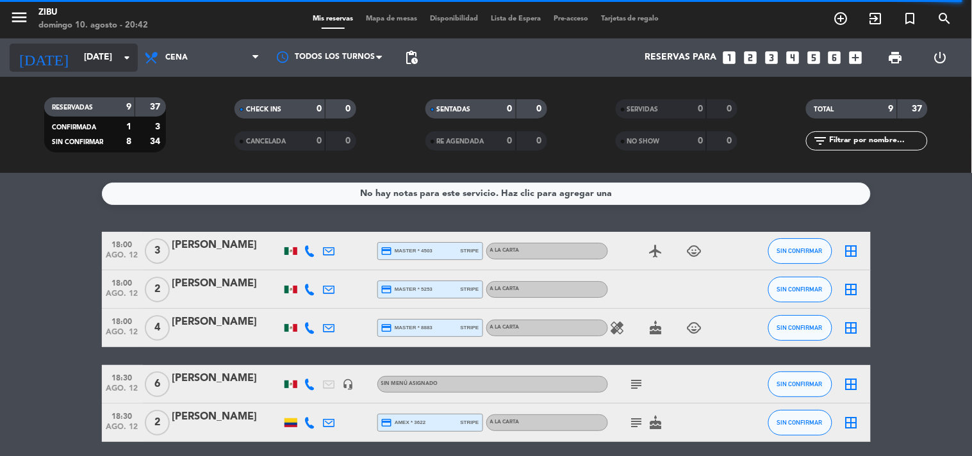
click at [111, 59] on input "[DATE]" at bounding box center [139, 57] width 122 height 23
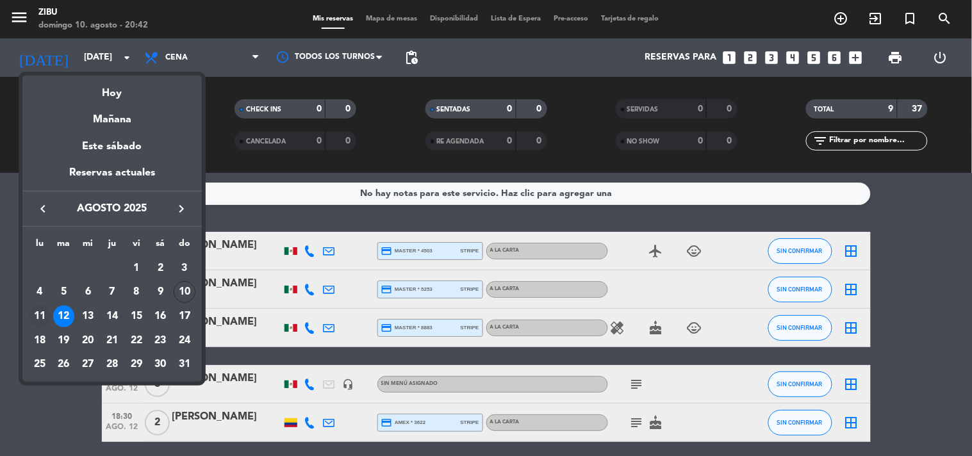
click at [38, 311] on div "11" at bounding box center [40, 317] width 22 height 22
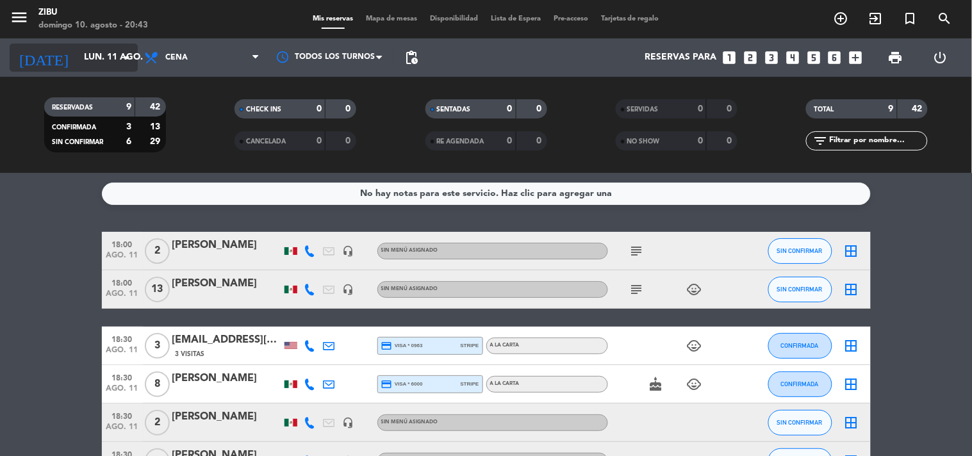
click at [83, 54] on input "lun. 11 ago." at bounding box center [139, 57] width 122 height 23
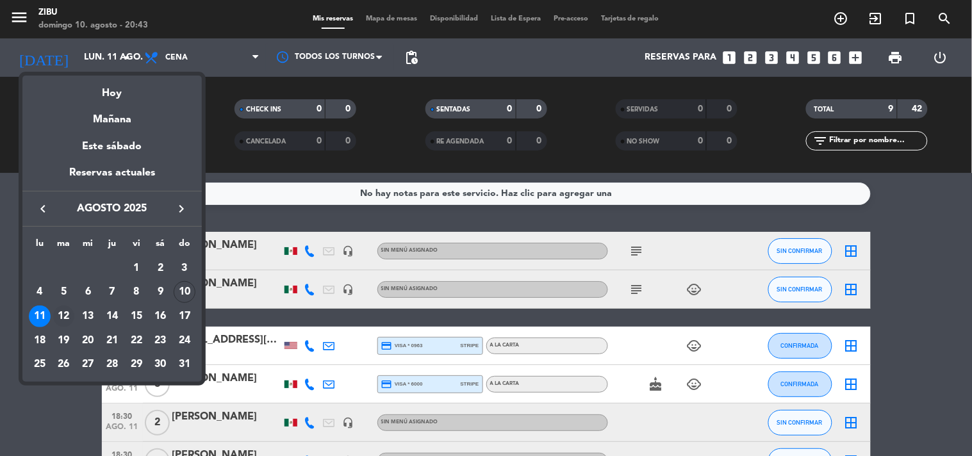
click at [71, 315] on div "12" at bounding box center [64, 317] width 22 height 22
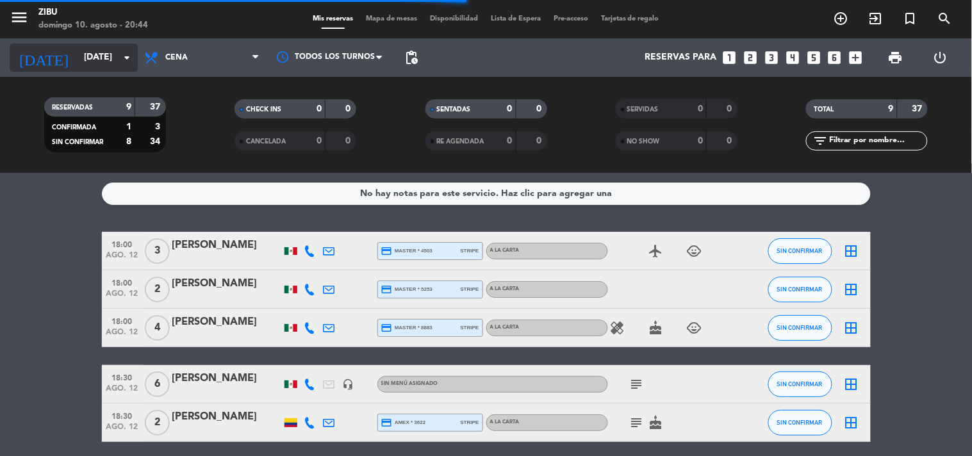
click at [78, 61] on input "[DATE]" at bounding box center [139, 57] width 122 height 23
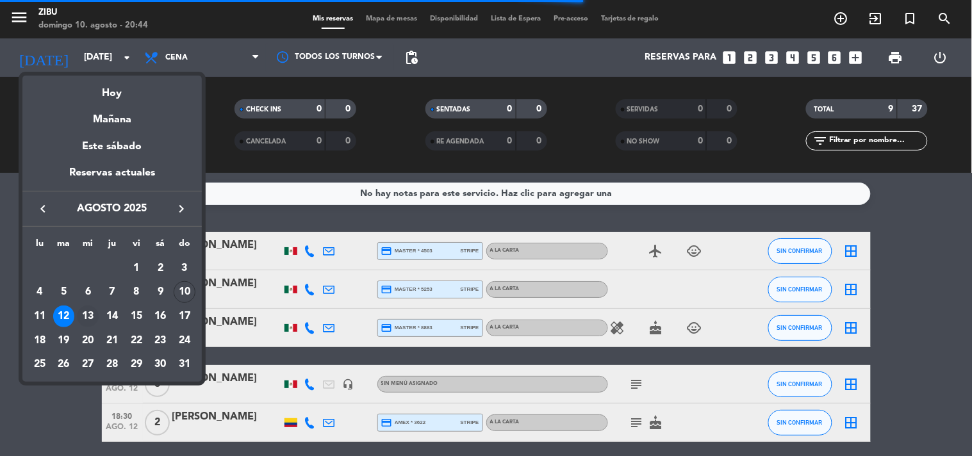
click at [86, 309] on div "13" at bounding box center [88, 317] width 22 height 22
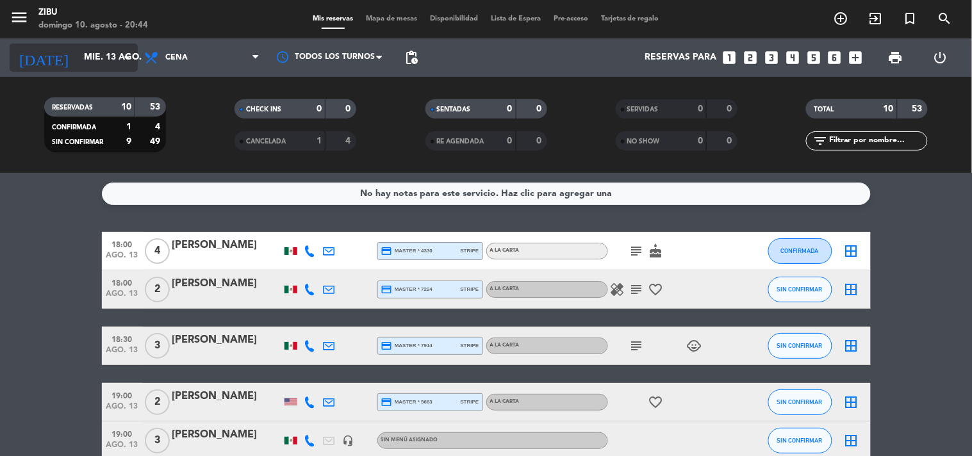
click at [101, 48] on input "mié. 13 ago." at bounding box center [139, 57] width 122 height 23
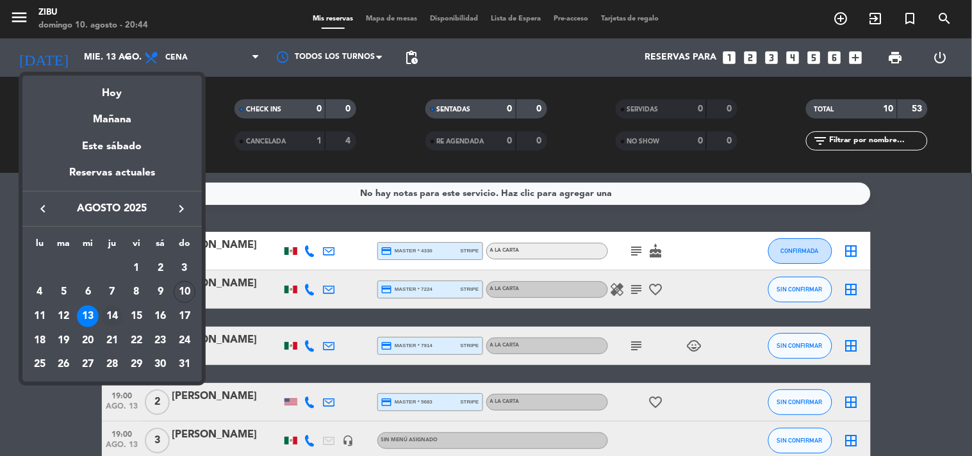
click at [111, 318] on div "14" at bounding box center [112, 317] width 22 height 22
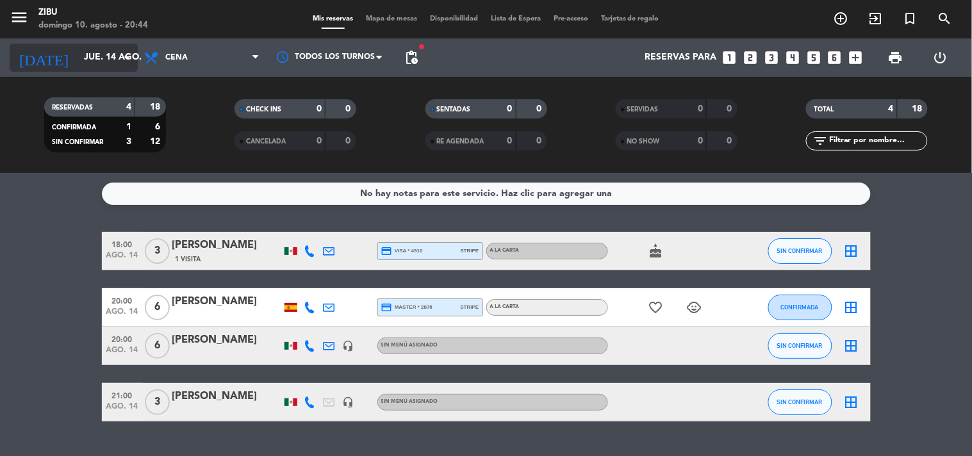
click at [78, 60] on input "jue. 14 ago." at bounding box center [139, 57] width 122 height 23
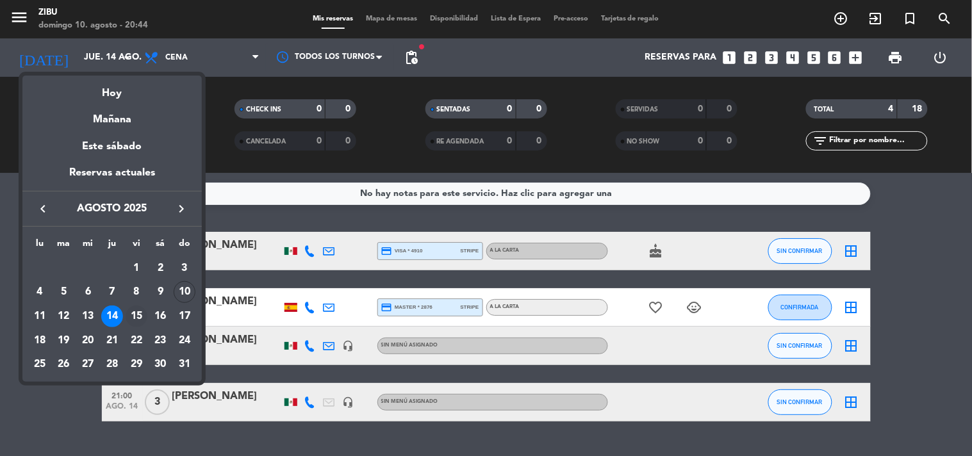
click at [138, 311] on div "15" at bounding box center [137, 317] width 22 height 22
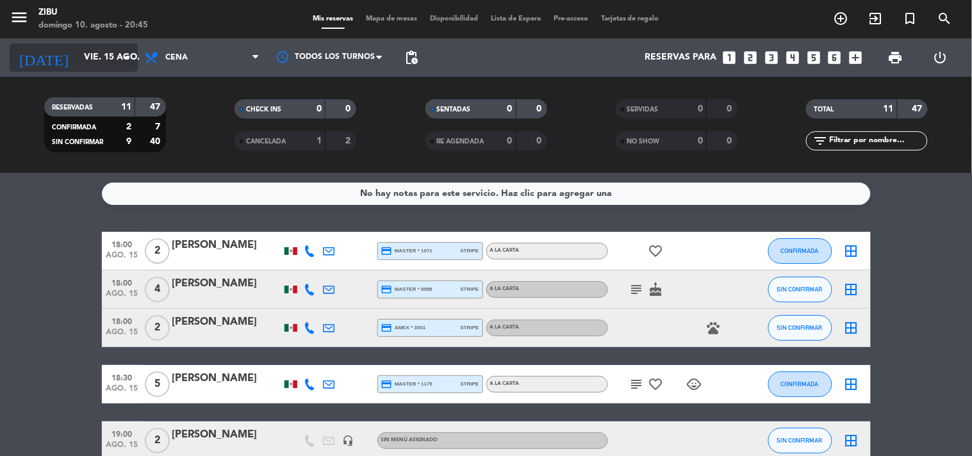
click at [99, 50] on input "vie. 15 ago." at bounding box center [139, 57] width 122 height 23
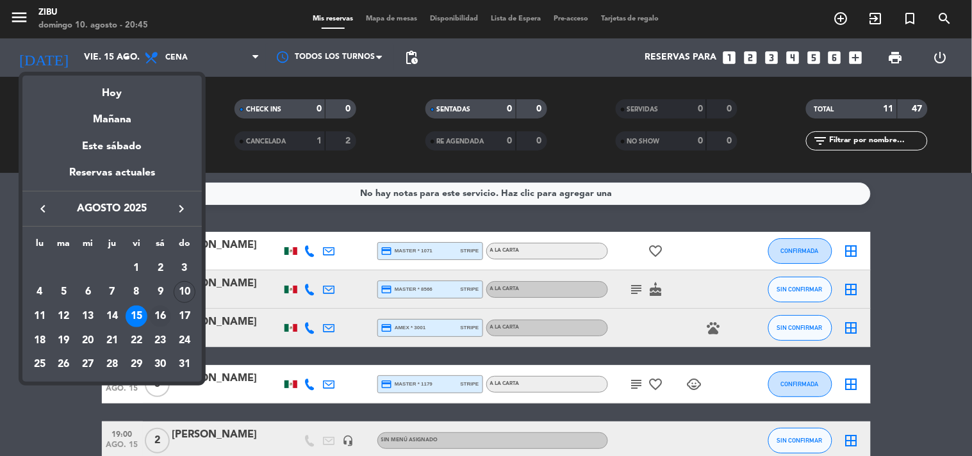
click at [157, 318] on div "16" at bounding box center [160, 317] width 22 height 22
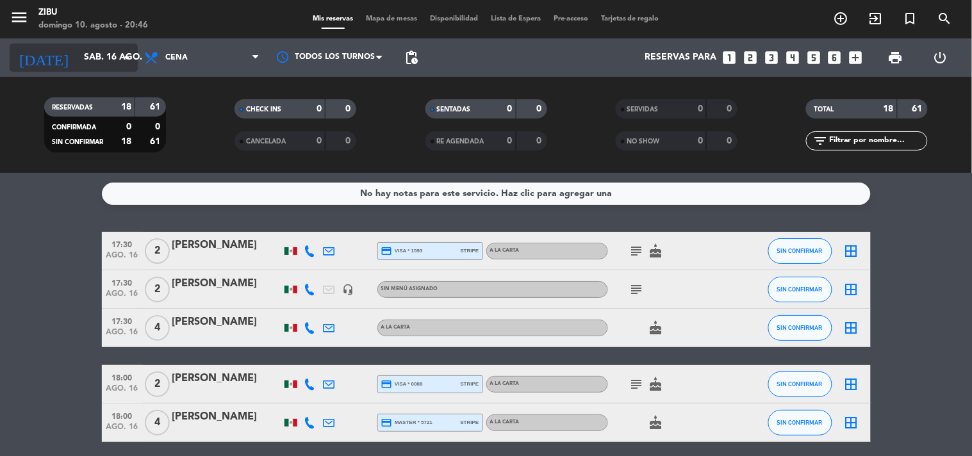
click at [62, 70] on div "[DATE] [DATE] arrow_drop_down" at bounding box center [74, 58] width 128 height 28
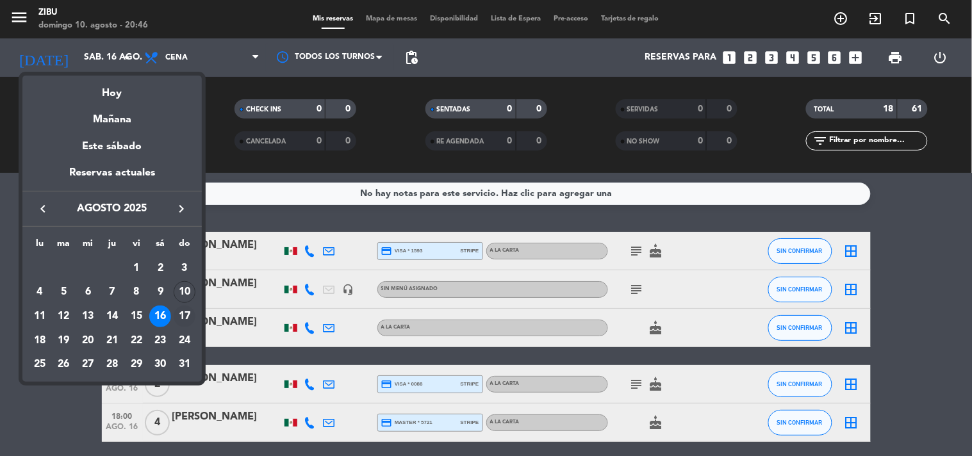
click at [183, 312] on div "17" at bounding box center [185, 317] width 22 height 22
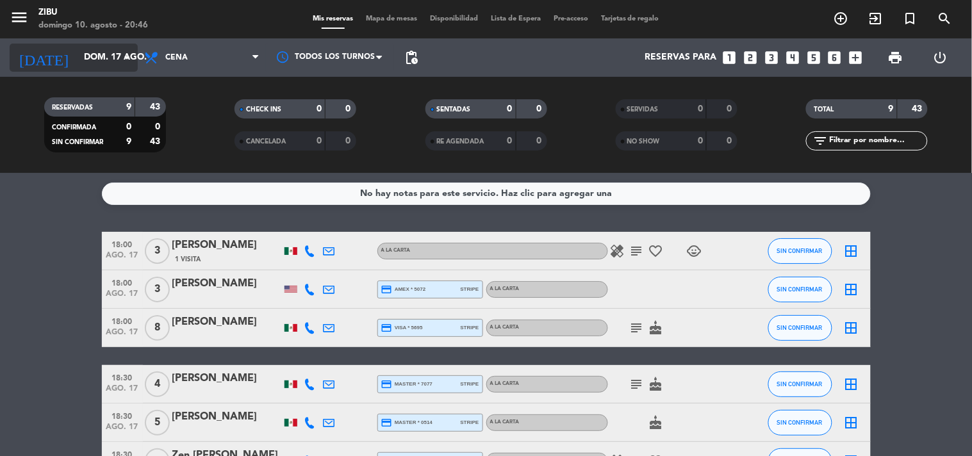
click at [101, 65] on input "dom. 17 ago." at bounding box center [139, 57] width 122 height 23
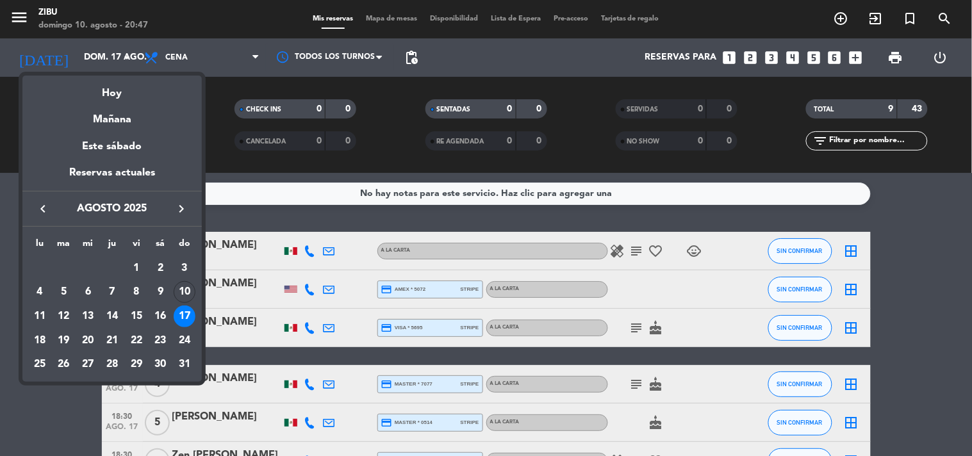
click at [0, 282] on div at bounding box center [486, 228] width 972 height 456
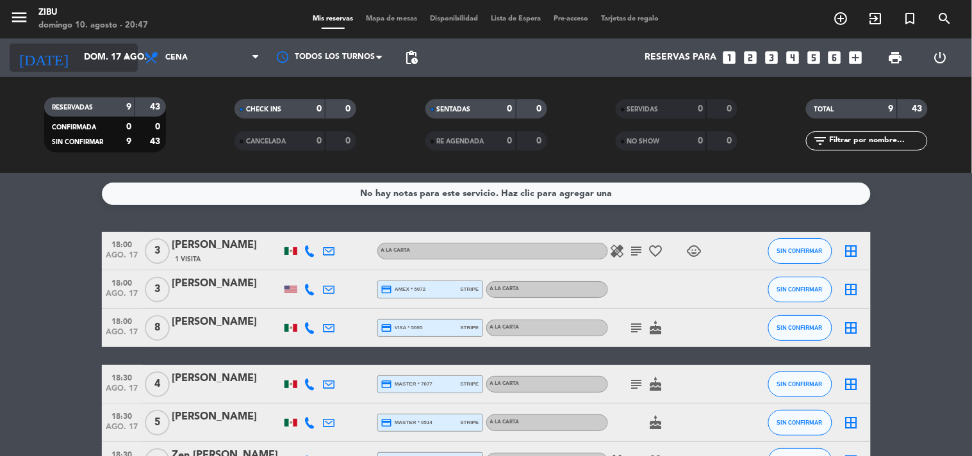
click at [106, 65] on input "dom. 17 ago." at bounding box center [139, 57] width 122 height 23
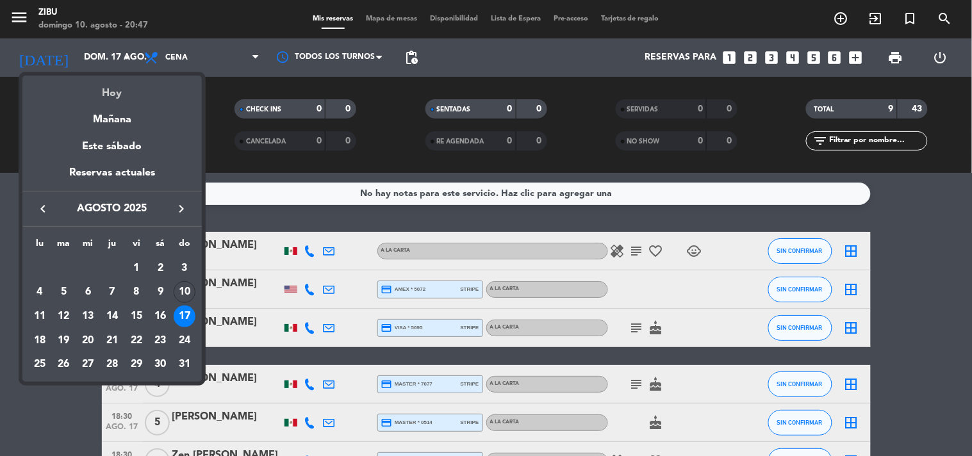
click at [142, 90] on div "Hoy" at bounding box center [111, 89] width 179 height 26
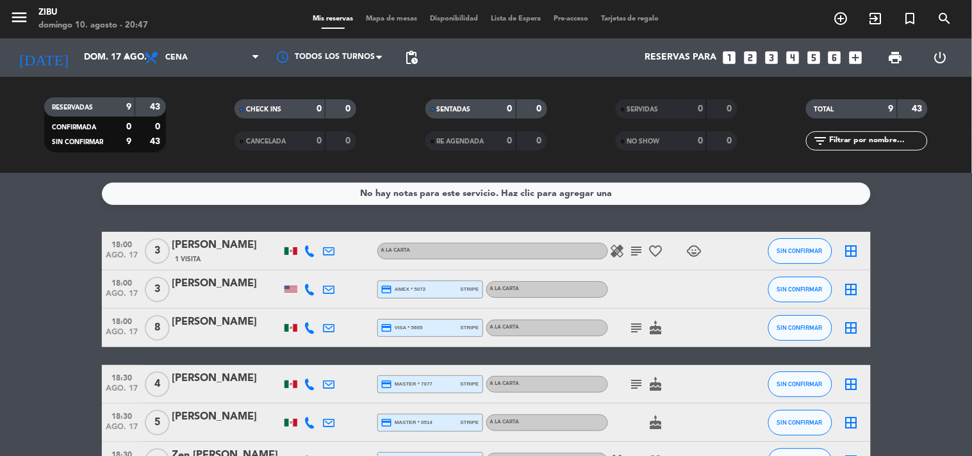
type input "dom. 10 ago."
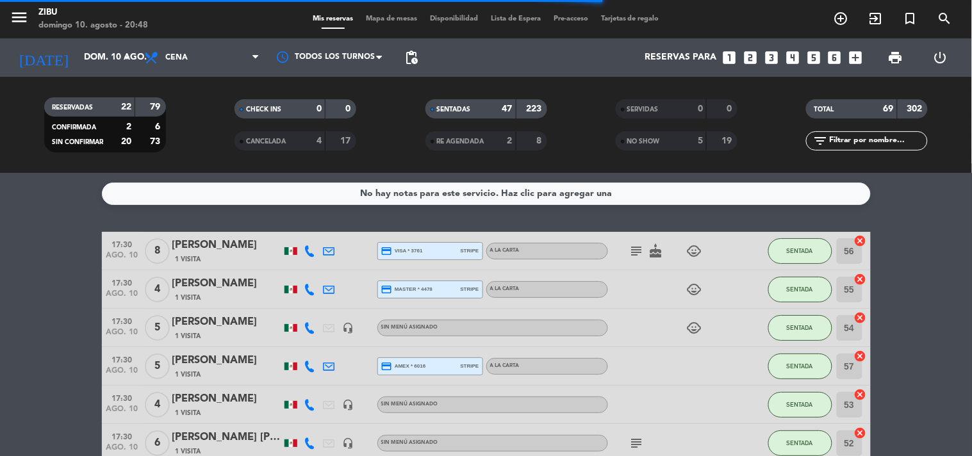
click at [465, 110] on span "SENTADAS" at bounding box center [454, 109] width 34 height 6
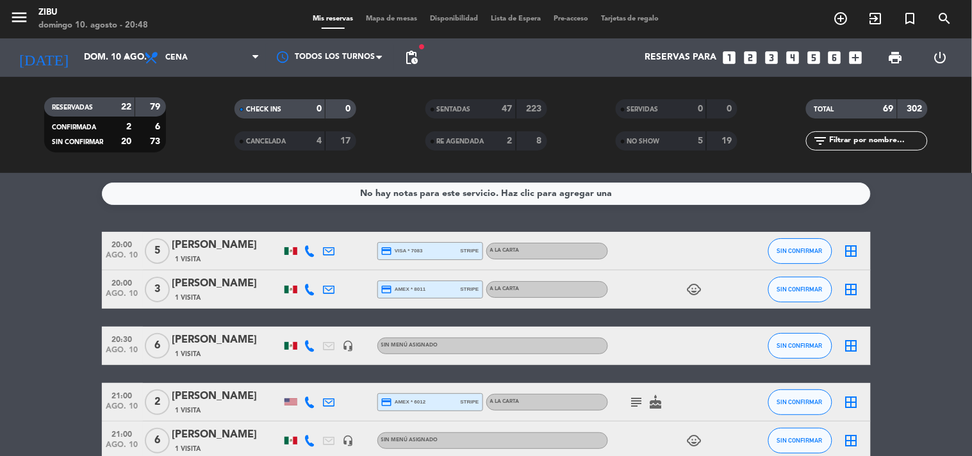
click at [186, 254] on span "1 Visita" at bounding box center [189, 259] width 26 height 10
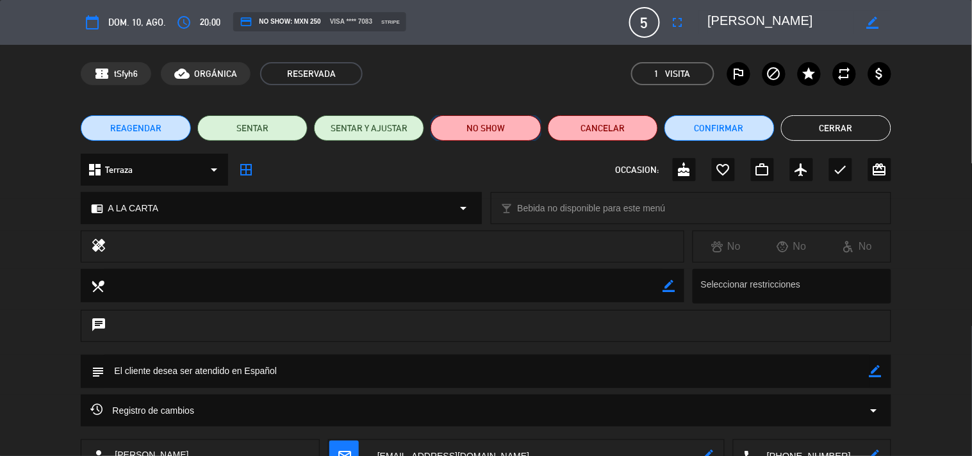
click at [496, 126] on button "NO SHOW" at bounding box center [486, 128] width 110 height 26
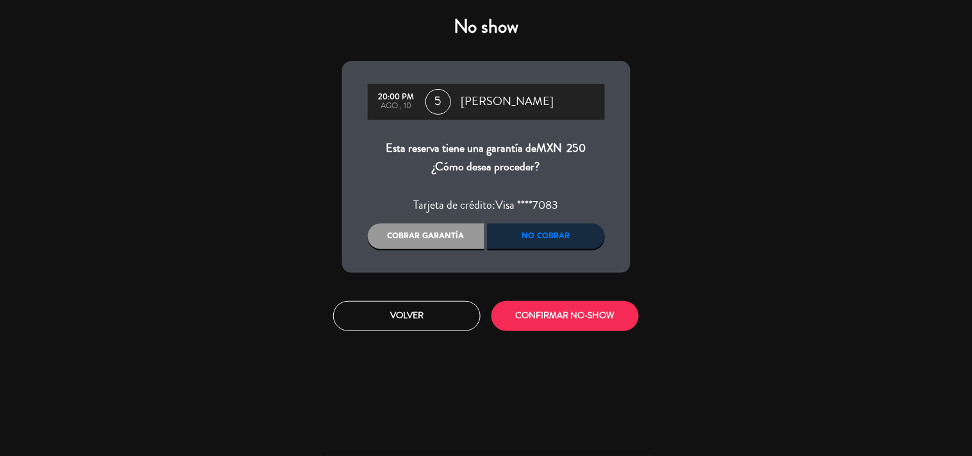
click at [559, 233] on div "No cobrar" at bounding box center [546, 237] width 117 height 26
click at [557, 318] on button "CONFIRMAR NO-SHOW" at bounding box center [564, 316] width 147 height 30
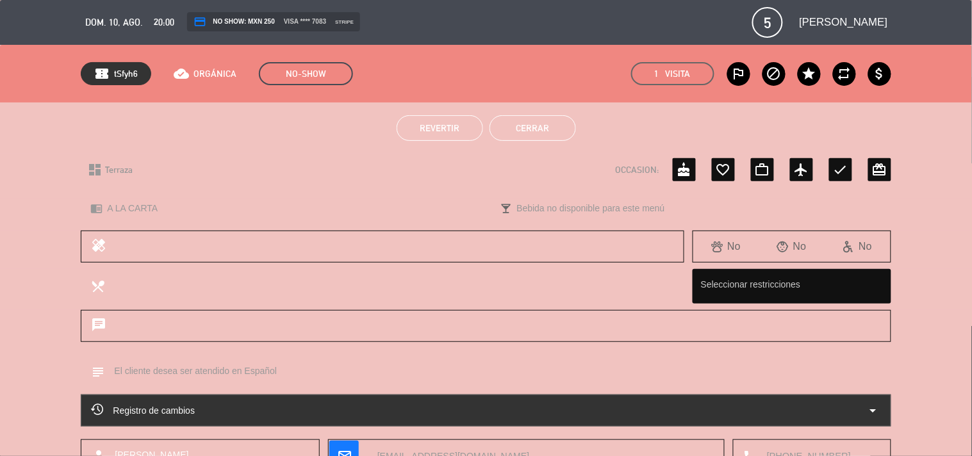
click at [532, 135] on button "Cerrar" at bounding box center [533, 128] width 87 height 26
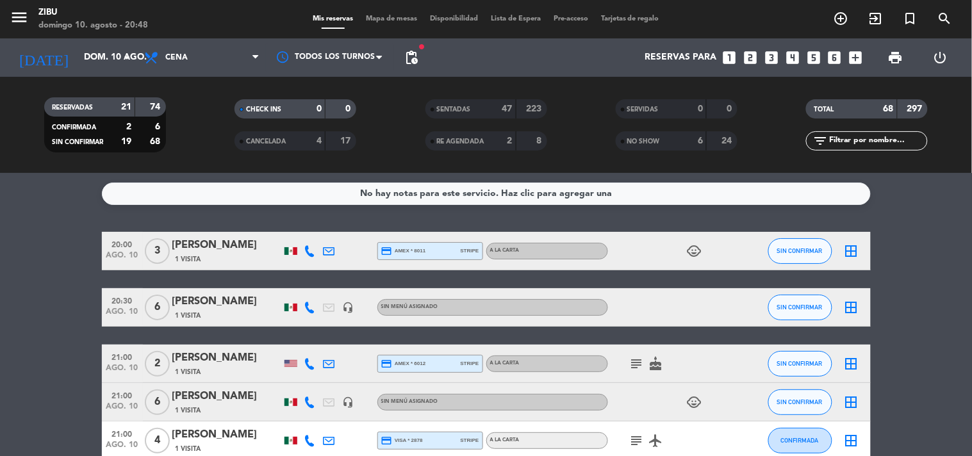
click at [201, 255] on div "1 Visita" at bounding box center [226, 259] width 109 height 11
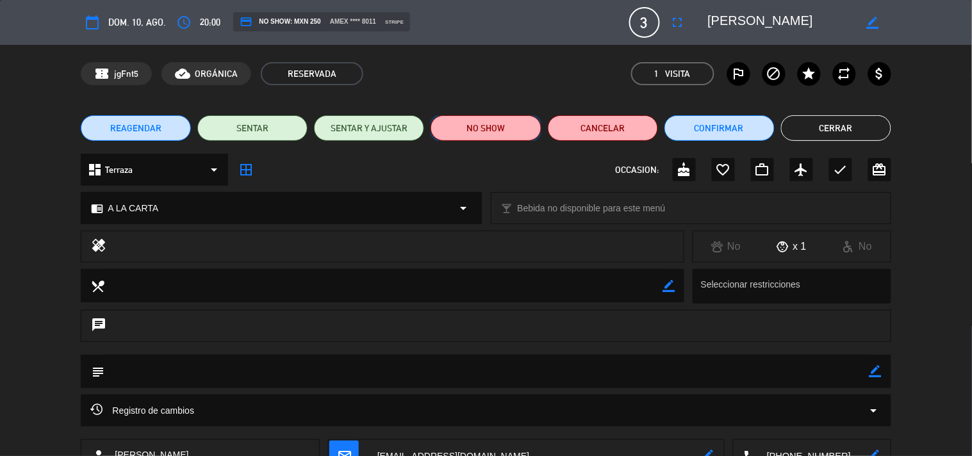
click at [483, 132] on button "NO SHOW" at bounding box center [486, 128] width 110 height 26
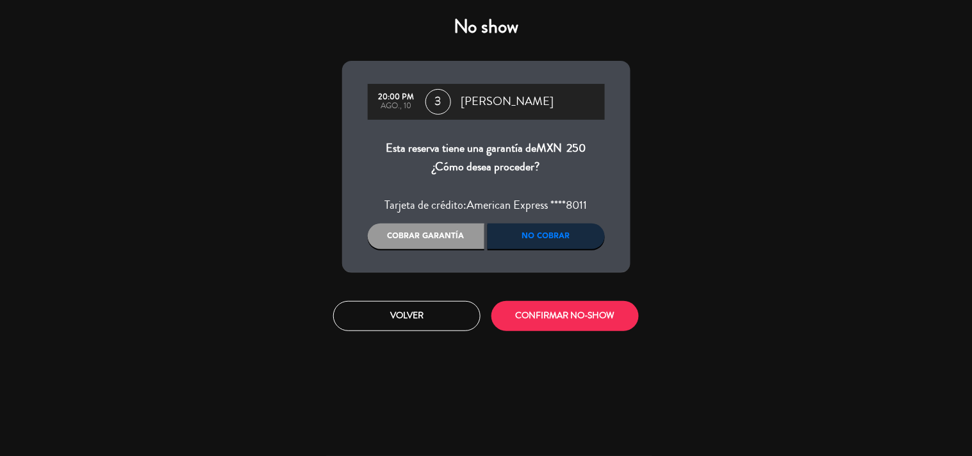
click at [520, 227] on div "No cobrar" at bounding box center [546, 237] width 117 height 26
click at [530, 311] on button "CONFIRMAR NO-SHOW" at bounding box center [564, 316] width 147 height 30
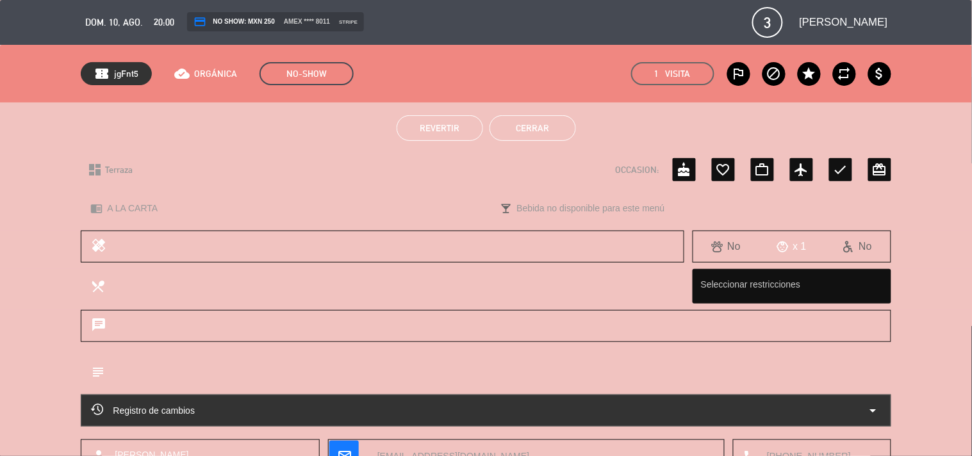
click at [523, 125] on button "Cerrar" at bounding box center [533, 128] width 87 height 26
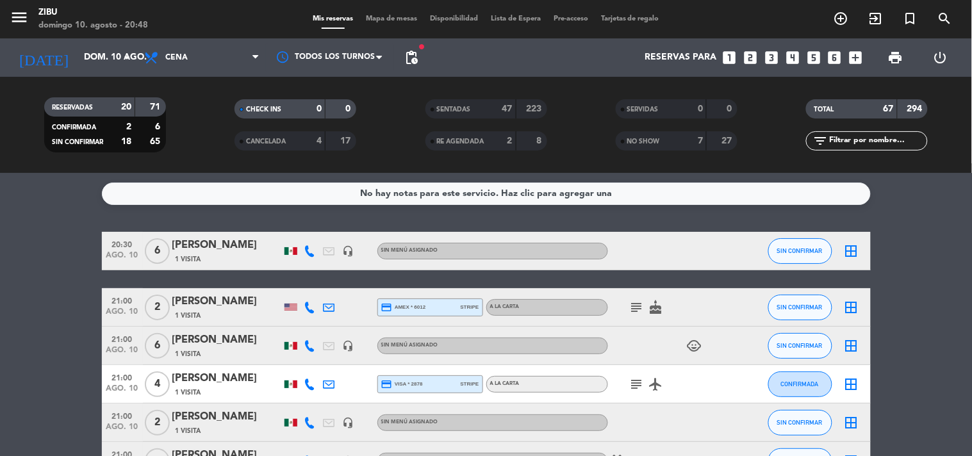
scroll to position [28, 0]
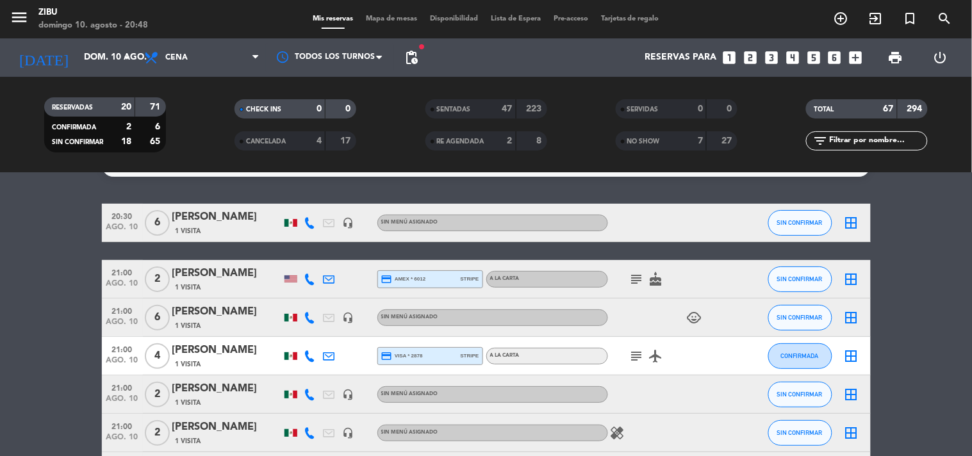
click at [124, 216] on span "20:30" at bounding box center [122, 215] width 32 height 15
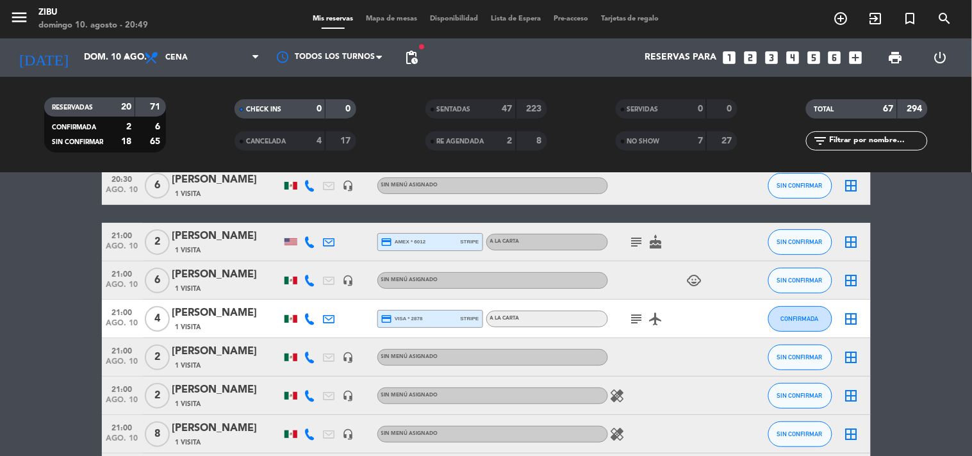
scroll to position [0, 0]
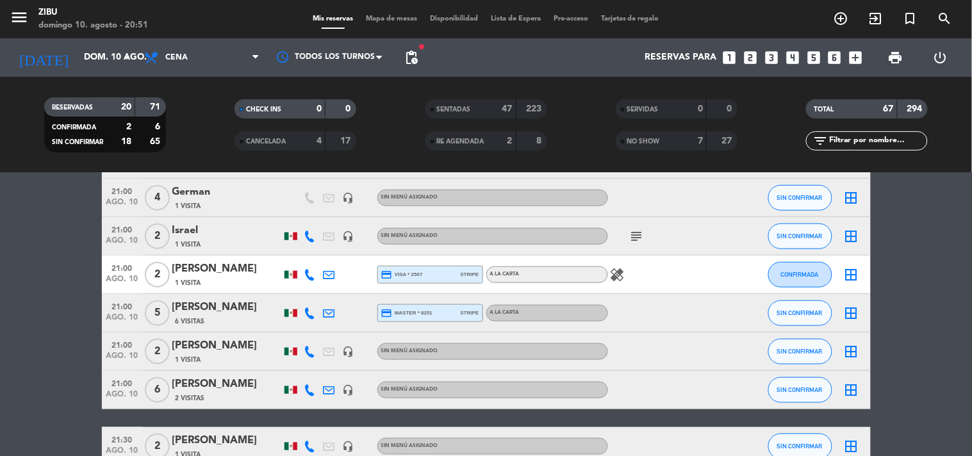
scroll to position [342, 0]
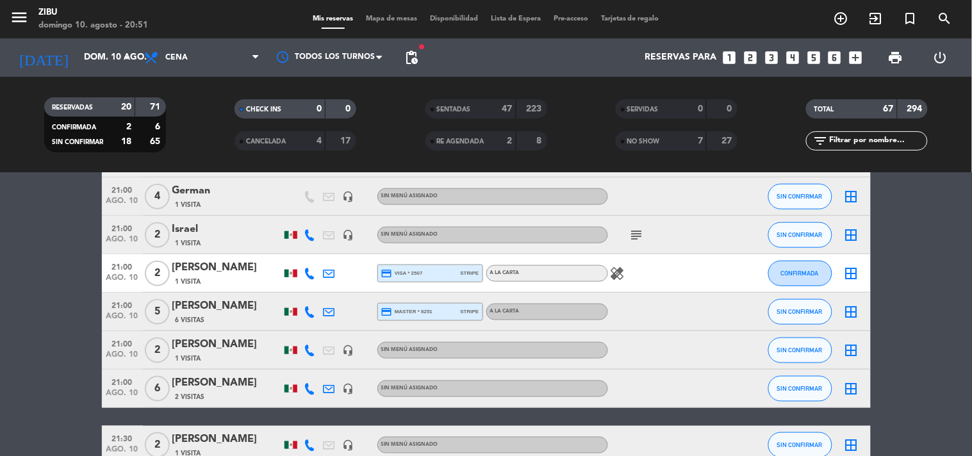
click at [436, 109] on div "SENTADAS" at bounding box center [458, 109] width 59 height 15
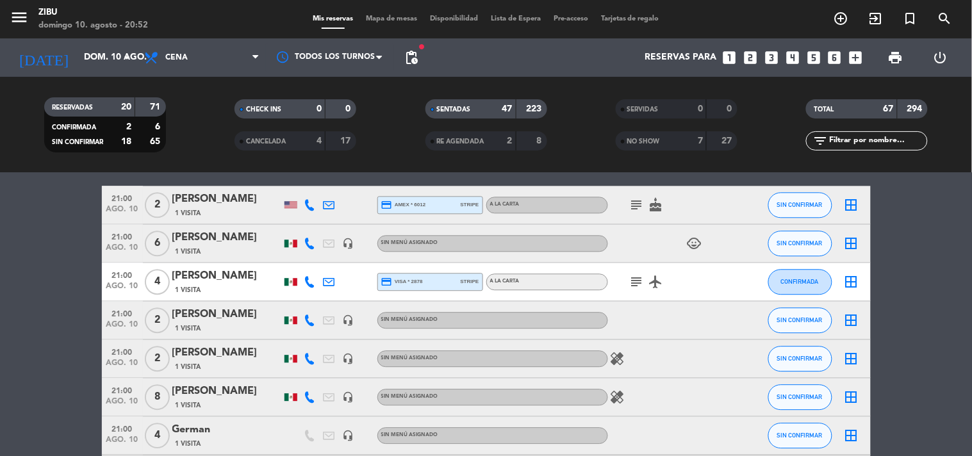
scroll to position [2058, 0]
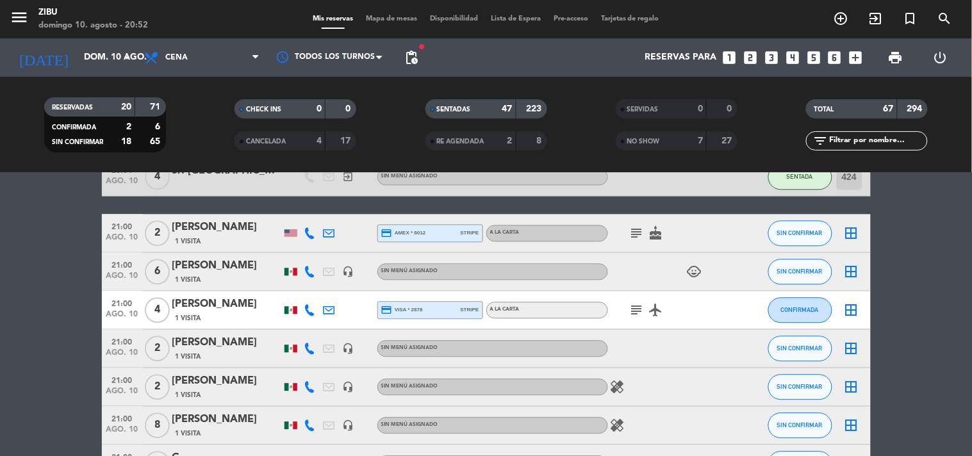
click at [438, 114] on div "SENTADAS" at bounding box center [458, 109] width 59 height 15
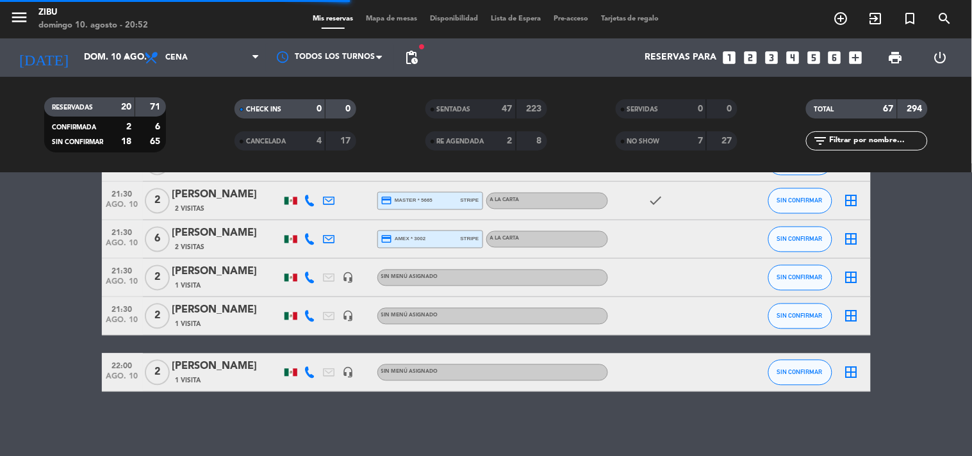
scroll to position [662, 0]
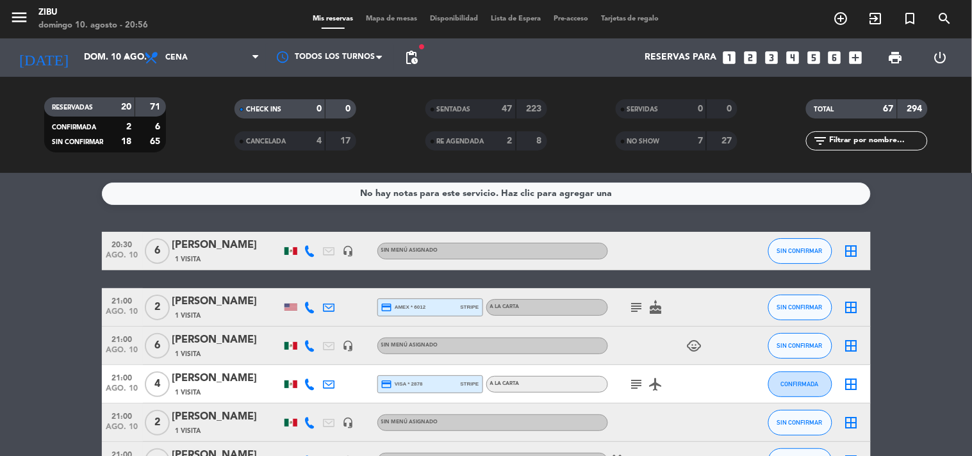
scroll to position [28, 0]
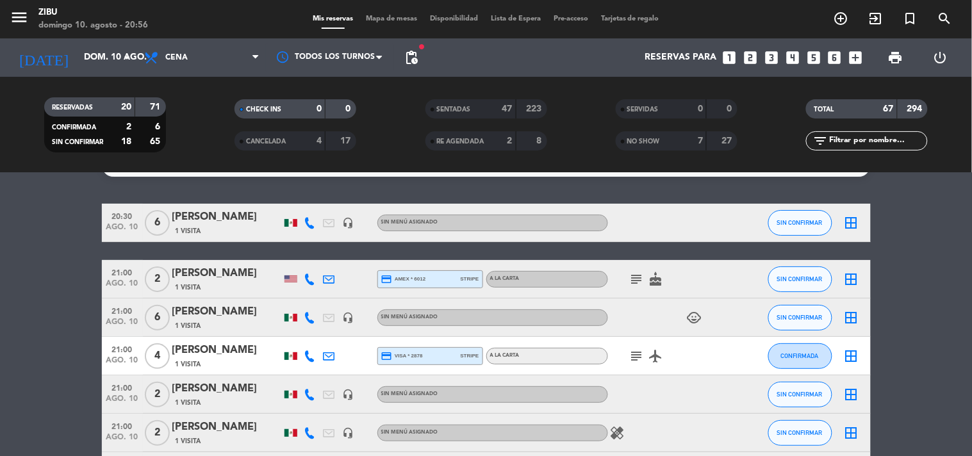
click at [41, 177] on div "No hay notas para este servicio. Haz clic para agregar una 20:30 [DATE] 6 [PERS…" at bounding box center [486, 314] width 972 height 283
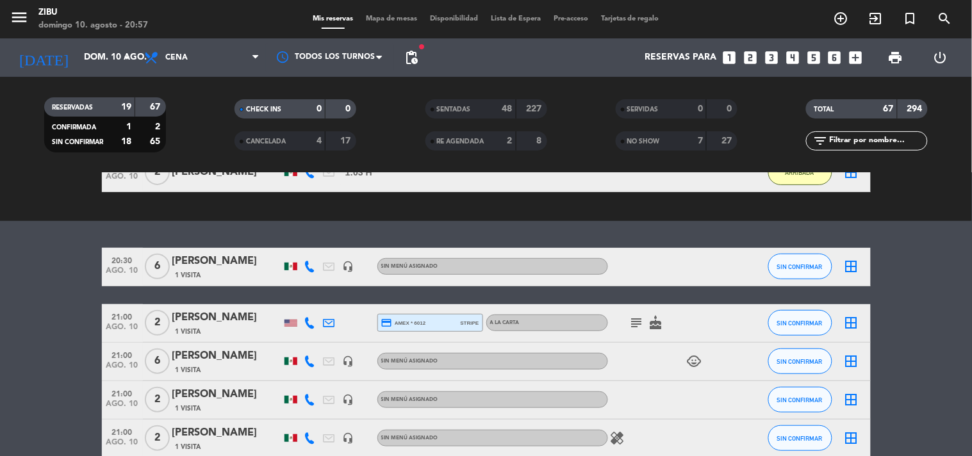
scroll to position [85, 0]
